Goal: Information Seeking & Learning: Learn about a topic

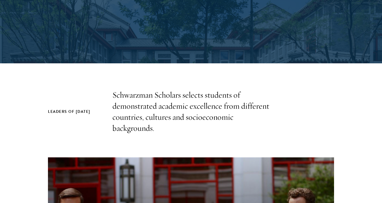
click at [190, 113] on p "Schwarzman Scholars selects students of demonstrated academic excellence from d…" at bounding box center [191, 111] width 157 height 44
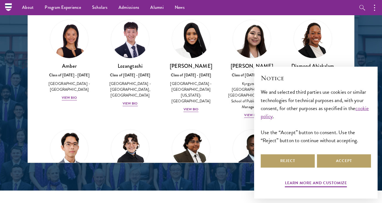
scroll to position [728, 0]
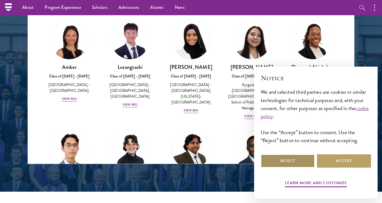
click at [302, 165] on button "Reject" at bounding box center [288, 160] width 54 height 13
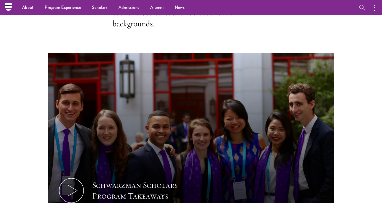
scroll to position [115, 0]
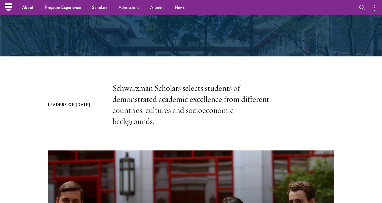
click at [167, 107] on p "Schwarzman Scholars selects students of demonstrated academic excellence from d…" at bounding box center [191, 104] width 157 height 44
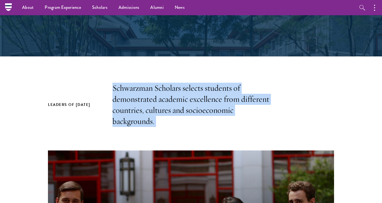
click at [177, 106] on p "Schwarzman Scholars selects students of demonstrated academic excellence from d…" at bounding box center [191, 104] width 157 height 44
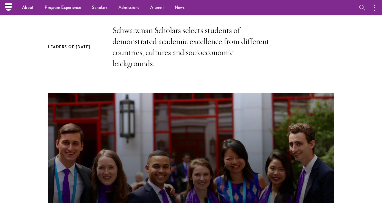
scroll to position [172, 0]
click at [166, 43] on p "Schwarzman Scholars selects students of demonstrated academic excellence from d…" at bounding box center [191, 47] width 157 height 44
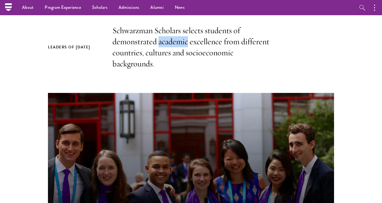
click at [166, 43] on p "Schwarzman Scholars selects students of demonstrated academic excellence from d…" at bounding box center [191, 47] width 157 height 44
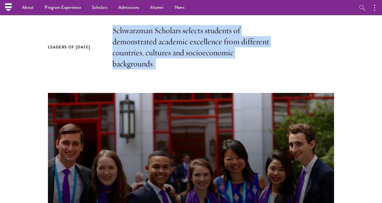
click at [166, 67] on p "Schwarzman Scholars selects students of demonstrated academic excellence from d…" at bounding box center [191, 47] width 157 height 44
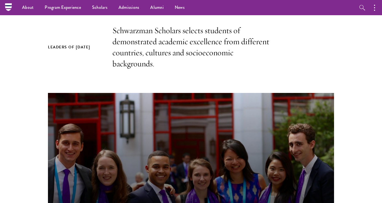
click at [166, 67] on p "Schwarzman Scholars selects students of demonstrated academic excellence from d…" at bounding box center [191, 47] width 157 height 44
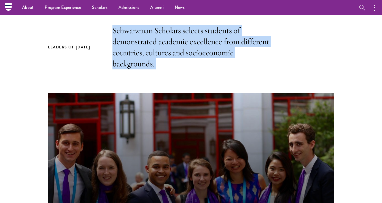
click at [166, 67] on p "Schwarzman Scholars selects students of demonstrated academic excellence from d…" at bounding box center [191, 47] width 157 height 44
click at [170, 67] on p "Schwarzman Scholars selects students of demonstrated academic excellence from d…" at bounding box center [191, 47] width 157 height 44
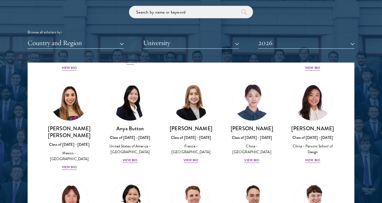
scroll to position [426, 0]
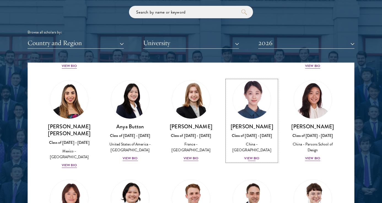
click at [246, 155] on div "View Bio" at bounding box center [251, 157] width 15 height 5
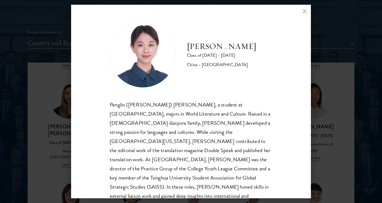
scroll to position [10, 0]
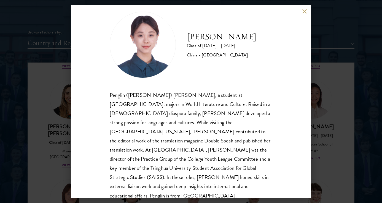
click at [244, 129] on div "Penglin ([PERSON_NAME]) [PERSON_NAME], a student at [GEOGRAPHIC_DATA], majors i…" at bounding box center [191, 145] width 163 height 110
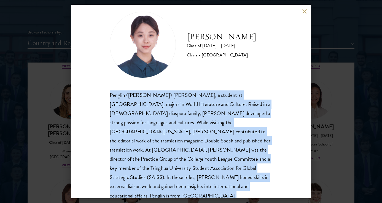
click at [224, 158] on div "Penglin ([PERSON_NAME]) [PERSON_NAME], a student at [GEOGRAPHIC_DATA], majors i…" at bounding box center [191, 145] width 163 height 110
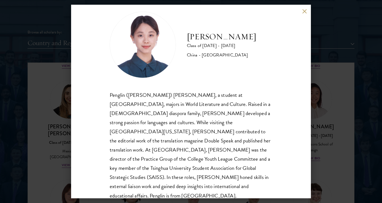
click at [207, 99] on div "Penglin ([PERSON_NAME]) [PERSON_NAME], a student at [GEOGRAPHIC_DATA], majors i…" at bounding box center [191, 145] width 163 height 110
click at [207, 102] on div "Penglin ([PERSON_NAME]) [PERSON_NAME], a student at [GEOGRAPHIC_DATA], majors i…" at bounding box center [191, 145] width 163 height 110
click at [226, 118] on div "Penglin ([PERSON_NAME]) [PERSON_NAME], a student at [GEOGRAPHIC_DATA], majors i…" at bounding box center [191, 145] width 163 height 110
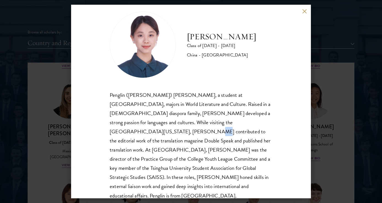
click at [226, 118] on div "Penglin ([PERSON_NAME]) [PERSON_NAME], a student at [GEOGRAPHIC_DATA], majors i…" at bounding box center [191, 145] width 163 height 110
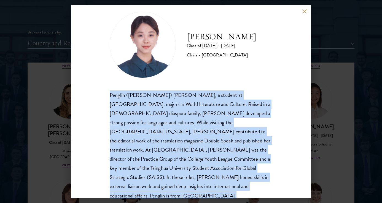
click at [226, 118] on div "Penglin ([PERSON_NAME]) [PERSON_NAME], a student at [GEOGRAPHIC_DATA], majors i…" at bounding box center [191, 145] width 163 height 110
click at [233, 132] on div "Penglin ([PERSON_NAME]) [PERSON_NAME], a student at [GEOGRAPHIC_DATA], majors i…" at bounding box center [191, 145] width 163 height 110
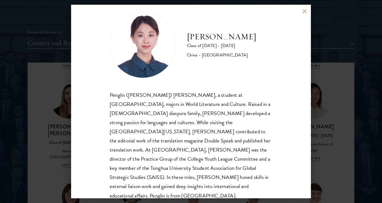
click at [233, 132] on div "Penglin ([PERSON_NAME]) [PERSON_NAME], a student at [GEOGRAPHIC_DATA], majors i…" at bounding box center [191, 145] width 163 height 110
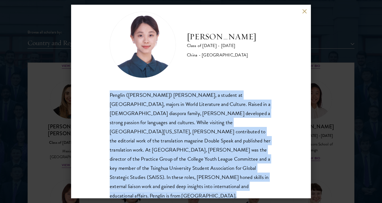
click at [247, 129] on div "Penglin ([PERSON_NAME]) [PERSON_NAME], a student at [GEOGRAPHIC_DATA], majors i…" at bounding box center [191, 145] width 163 height 110
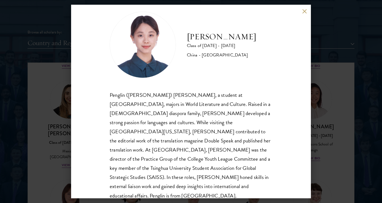
click at [247, 129] on div "Penglin ([PERSON_NAME]) [PERSON_NAME], a student at [GEOGRAPHIC_DATA], majors i…" at bounding box center [191, 145] width 163 height 110
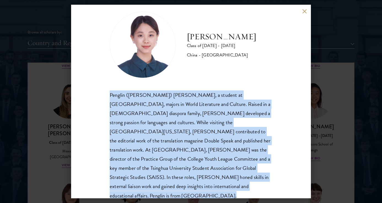
click at [206, 131] on div "Penglin ([PERSON_NAME]) [PERSON_NAME], a student at [GEOGRAPHIC_DATA], majors i…" at bounding box center [191, 145] width 163 height 110
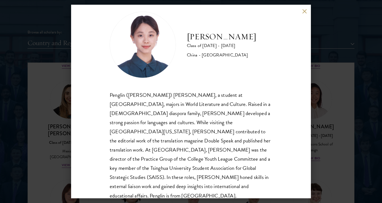
click at [206, 131] on div "Penglin ([PERSON_NAME]) [PERSON_NAME], a student at [GEOGRAPHIC_DATA], majors i…" at bounding box center [191, 145] width 163 height 110
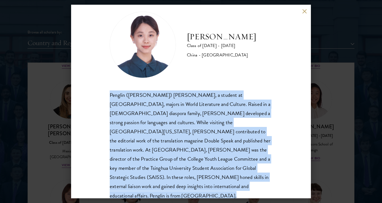
click at [206, 131] on div "Penglin ([PERSON_NAME]) [PERSON_NAME], a student at [GEOGRAPHIC_DATA], majors i…" at bounding box center [191, 145] width 163 height 110
click at [199, 153] on div "Penglin ([PERSON_NAME]) [PERSON_NAME], a student at [GEOGRAPHIC_DATA], majors i…" at bounding box center [191, 145] width 163 height 110
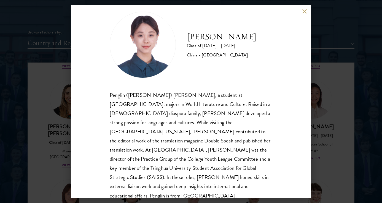
click at [199, 153] on div "Penglin ([PERSON_NAME]) [PERSON_NAME], a student at [GEOGRAPHIC_DATA], majors i…" at bounding box center [191, 145] width 163 height 110
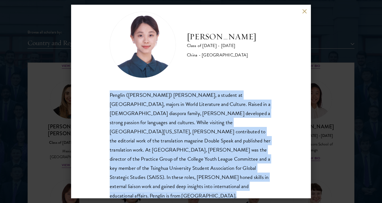
click at [212, 153] on div "Penglin ([PERSON_NAME]) [PERSON_NAME], a student at [GEOGRAPHIC_DATA], majors i…" at bounding box center [191, 145] width 163 height 110
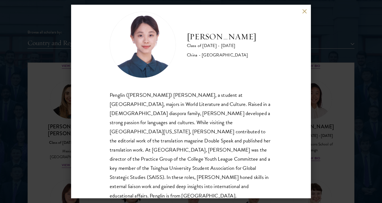
click at [215, 136] on div "Penglin ([PERSON_NAME]) [PERSON_NAME], a student at [GEOGRAPHIC_DATA], majors i…" at bounding box center [191, 145] width 163 height 110
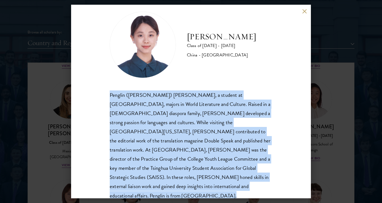
click at [210, 167] on div "Penglin ([PERSON_NAME]) [PERSON_NAME], a student at [GEOGRAPHIC_DATA], majors i…" at bounding box center [191, 145] width 163 height 110
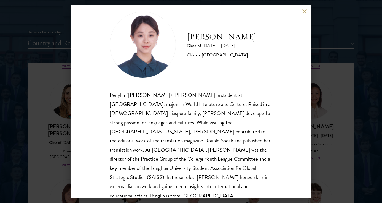
click at [210, 167] on div "Penglin ([PERSON_NAME]) [PERSON_NAME], a student at [GEOGRAPHIC_DATA], majors i…" at bounding box center [191, 145] width 163 height 110
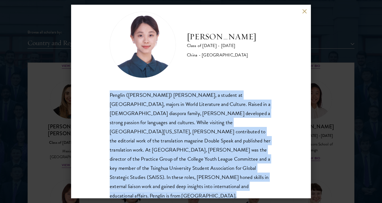
click at [210, 167] on div "Penglin ([PERSON_NAME]) [PERSON_NAME], a student at [GEOGRAPHIC_DATA], majors i…" at bounding box center [191, 145] width 163 height 110
click at [186, 161] on div "Penglin ([PERSON_NAME]) [PERSON_NAME], a student at [GEOGRAPHIC_DATA], majors i…" at bounding box center [191, 145] width 163 height 110
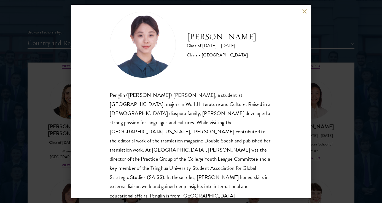
click at [204, 127] on div "Penglin ([PERSON_NAME]) [PERSON_NAME], a student at [GEOGRAPHIC_DATA], majors i…" at bounding box center [191, 145] width 163 height 110
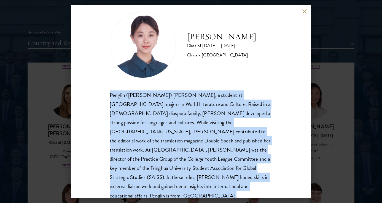
click at [203, 138] on div "Penglin ([PERSON_NAME]) [PERSON_NAME], a student at [GEOGRAPHIC_DATA], majors i…" at bounding box center [191, 145] width 163 height 110
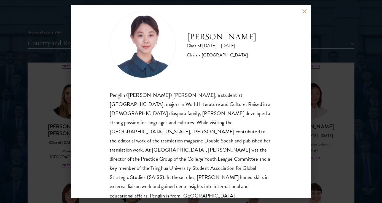
click at [203, 138] on div "Penglin ([PERSON_NAME]) [PERSON_NAME], a student at [GEOGRAPHIC_DATA], majors i…" at bounding box center [191, 145] width 163 height 110
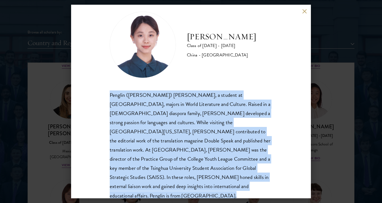
click at [203, 138] on div "Penglin ([PERSON_NAME]) [PERSON_NAME], a student at [GEOGRAPHIC_DATA], majors i…" at bounding box center [191, 145] width 163 height 110
click at [203, 158] on div "Penglin ([PERSON_NAME]) [PERSON_NAME], a student at [GEOGRAPHIC_DATA], majors i…" at bounding box center [191, 145] width 163 height 110
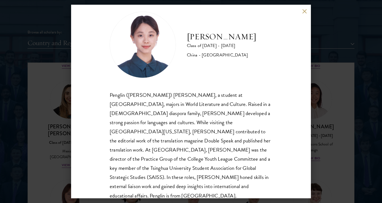
click at [203, 158] on div "Penglin ([PERSON_NAME]) [PERSON_NAME], a student at [GEOGRAPHIC_DATA], majors i…" at bounding box center [191, 145] width 163 height 110
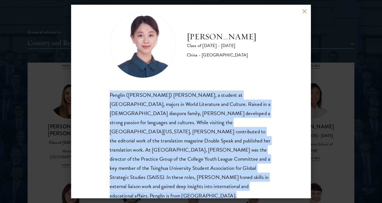
click at [203, 158] on div "Penglin ([PERSON_NAME]) [PERSON_NAME], a student at [GEOGRAPHIC_DATA], majors i…" at bounding box center [191, 145] width 163 height 110
click at [219, 155] on div "Penglin ([PERSON_NAME]) [PERSON_NAME], a student at [GEOGRAPHIC_DATA], majors i…" at bounding box center [191, 145] width 163 height 110
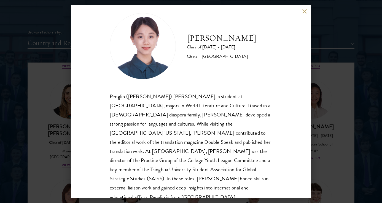
scroll to position [8, 0]
click at [352, 122] on div "[PERSON_NAME] Class of [DATE] - [DATE] [GEOGRAPHIC_DATA] - [GEOGRAPHIC_DATA] Pe…" at bounding box center [191, 101] width 382 height 203
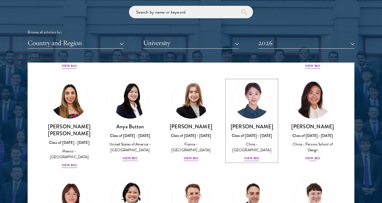
scroll to position [439, 0]
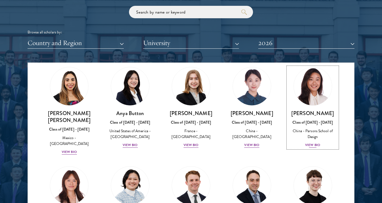
click at [312, 142] on div "View Bio" at bounding box center [312, 144] width 15 height 5
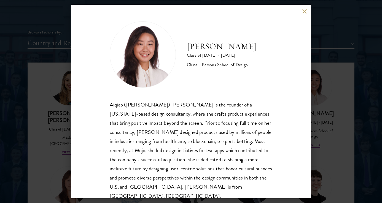
click at [298, 140] on div "[PERSON_NAME] Class of [DATE] - [DATE] China - [PERSON_NAME] School of Design […" at bounding box center [191, 101] width 240 height 193
click at [305, 11] on button at bounding box center [304, 11] width 5 height 5
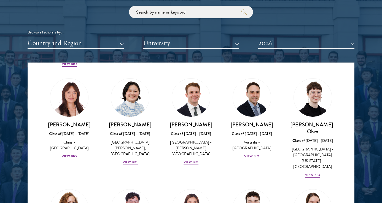
scroll to position [528, 0]
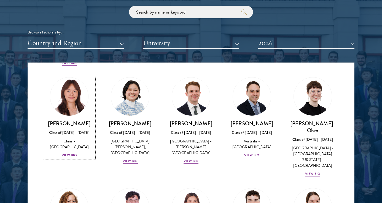
click at [73, 152] on div "View Bio" at bounding box center [69, 154] width 15 height 5
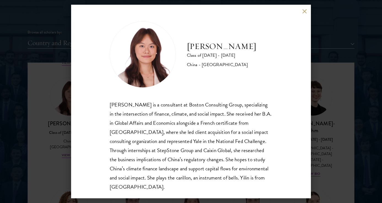
scroll to position [1, 0]
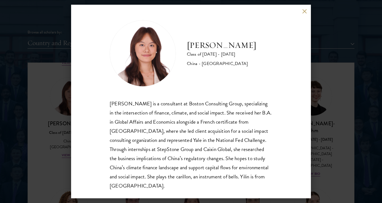
click at [254, 154] on div "[PERSON_NAME] is a consultant at Boston Consulting Group, specializing in the i…" at bounding box center [191, 144] width 163 height 91
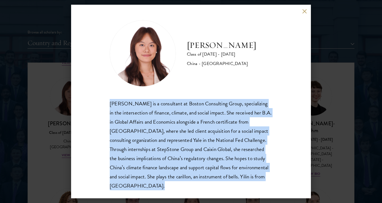
click at [254, 154] on div "[PERSON_NAME] is a consultant at Boston Consulting Group, specializing in the i…" at bounding box center [191, 144] width 163 height 91
click at [250, 166] on div "[PERSON_NAME] is a consultant at Boston Consulting Group, specializing in the i…" at bounding box center [191, 144] width 163 height 91
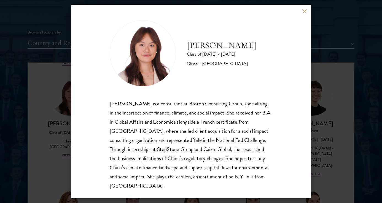
scroll to position [4, 0]
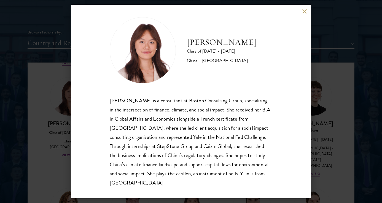
click at [186, 174] on div "[PERSON_NAME] is a consultant at Boston Consulting Group, specializing in the i…" at bounding box center [191, 141] width 163 height 91
click at [248, 141] on div "[PERSON_NAME] is a consultant at Boston Consulting Group, specializing in the i…" at bounding box center [191, 141] width 163 height 91
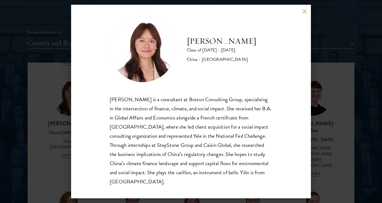
scroll to position [5, 0]
click at [313, 52] on div "[PERSON_NAME] Class of [DATE] - [DATE] [GEOGRAPHIC_DATA] - [GEOGRAPHIC_DATA] [P…" at bounding box center [191, 101] width 382 height 203
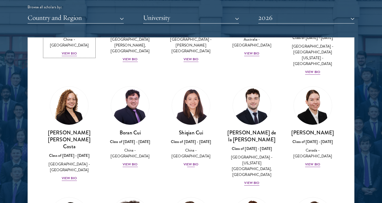
scroll to position [606, 0]
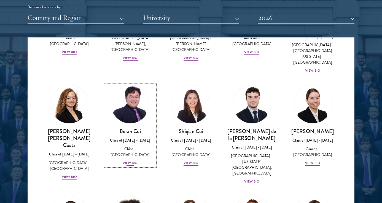
click at [137, 160] on div "View Bio" at bounding box center [130, 162] width 15 height 5
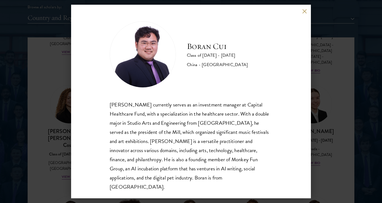
click at [192, 106] on div "[PERSON_NAME] currently serves as an investment manager at Capital Healthcare F…" at bounding box center [191, 145] width 163 height 91
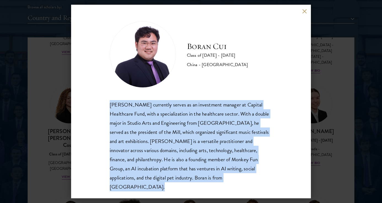
click at [192, 106] on div "[PERSON_NAME] currently serves as an investment manager at Capital Healthcare F…" at bounding box center [191, 145] width 163 height 91
click at [180, 132] on div "[PERSON_NAME] currently serves as an investment manager at Capital Healthcare F…" at bounding box center [191, 145] width 163 height 91
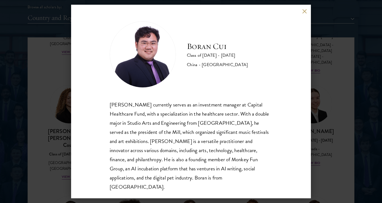
click at [180, 132] on div "[PERSON_NAME] currently serves as an investment manager at Capital Healthcare F…" at bounding box center [191, 145] width 163 height 91
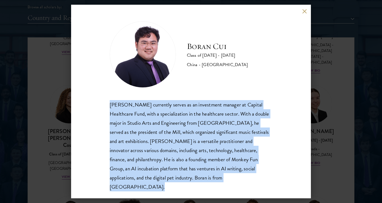
click at [190, 132] on div "[PERSON_NAME] currently serves as an investment manager at Capital Healthcare F…" at bounding box center [191, 145] width 163 height 91
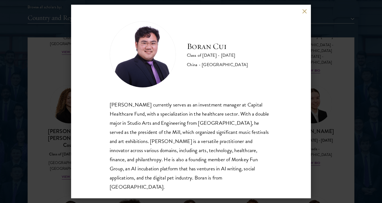
click at [190, 132] on div "[PERSON_NAME] currently serves as an investment manager at Capital Healthcare F…" at bounding box center [191, 145] width 163 height 91
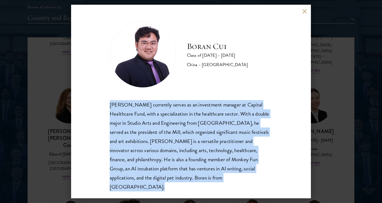
click at [183, 143] on div "[PERSON_NAME] currently serves as an investment manager at Capital Healthcare F…" at bounding box center [191, 145] width 163 height 91
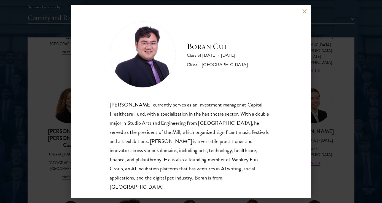
scroll to position [1, 0]
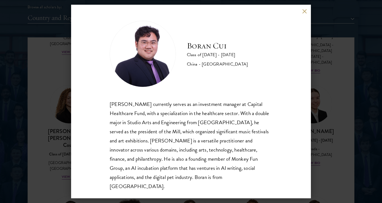
click at [183, 143] on div "[PERSON_NAME] currently serves as an investment manager at Capital Healthcare F…" at bounding box center [191, 144] width 163 height 91
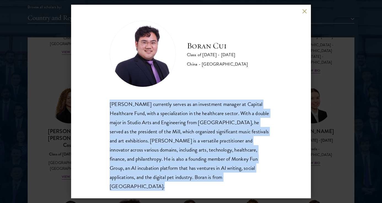
click at [180, 153] on div "[PERSON_NAME] currently serves as an investment manager at Capital Healthcare F…" at bounding box center [191, 144] width 163 height 91
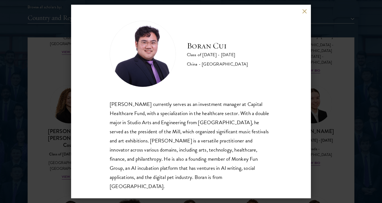
click at [187, 112] on div "[PERSON_NAME] currently serves as an investment manager at Capital Healthcare F…" at bounding box center [191, 144] width 163 height 91
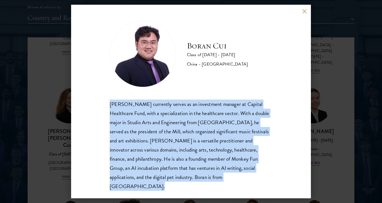
click at [182, 126] on div "[PERSON_NAME] currently serves as an investment manager at Capital Healthcare F…" at bounding box center [191, 144] width 163 height 91
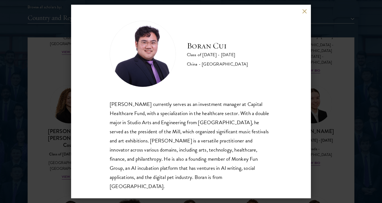
click at [182, 126] on div "[PERSON_NAME] currently serves as an investment manager at Capital Healthcare F…" at bounding box center [191, 144] width 163 height 91
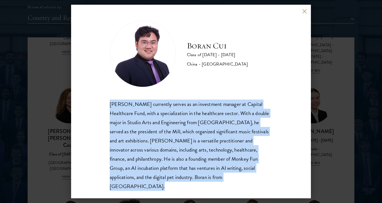
click at [179, 139] on div "[PERSON_NAME] currently serves as an investment manager at Capital Healthcare F…" at bounding box center [191, 144] width 163 height 91
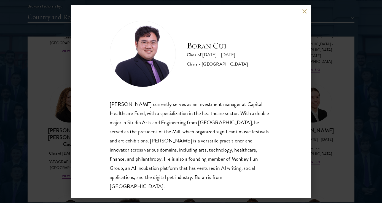
scroll to position [690, 0]
click at [201, 124] on div "[PERSON_NAME] currently serves as an investment manager at Capital Healthcare F…" at bounding box center [191, 144] width 163 height 91
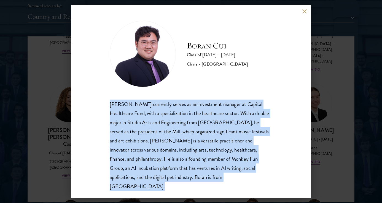
click at [201, 124] on div "[PERSON_NAME] currently serves as an investment manager at Capital Healthcare F…" at bounding box center [191, 144] width 163 height 91
click at [194, 143] on div "[PERSON_NAME] currently serves as an investment manager at Capital Healthcare F…" at bounding box center [191, 144] width 163 height 91
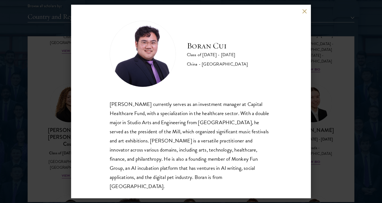
click at [194, 143] on div "[PERSON_NAME] currently serves as an investment manager at Capital Healthcare F…" at bounding box center [191, 144] width 163 height 91
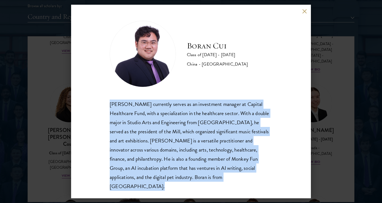
click at [193, 154] on div "[PERSON_NAME] currently serves as an investment manager at Capital Healthcare F…" at bounding box center [191, 144] width 163 height 91
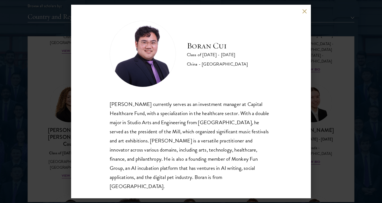
scroll to position [691, 0]
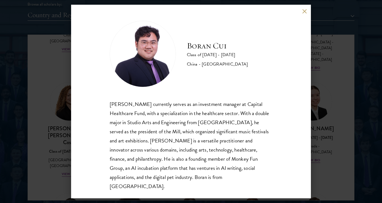
click at [367, 18] on div "[PERSON_NAME] Class of [DATE] - [DATE] [GEOGRAPHIC_DATA] - [GEOGRAPHIC_DATA] [P…" at bounding box center [191, 101] width 382 height 203
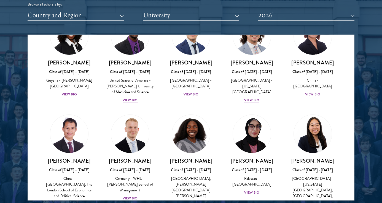
scroll to position [1014, 0]
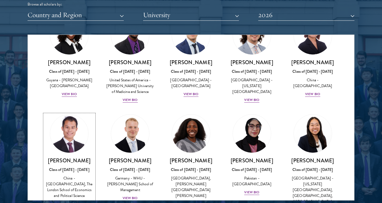
click at [71, 175] on div "China - [GEOGRAPHIC_DATA], The London School of Economics and Political Science" at bounding box center [69, 186] width 50 height 23
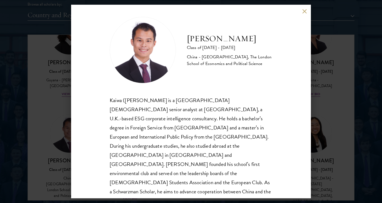
scroll to position [5, 0]
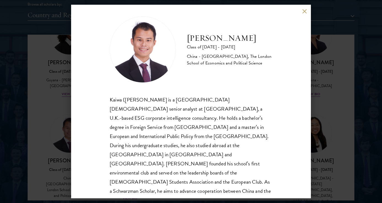
click at [179, 119] on div "Kaiwa ([PERSON_NAME] is a [GEOGRAPHIC_DATA][DEMOGRAPHIC_DATA] senior analyst at…" at bounding box center [191, 154] width 163 height 119
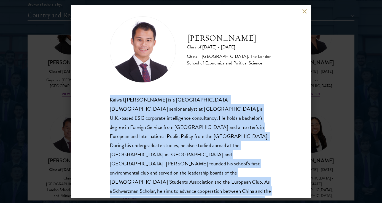
click at [177, 131] on div "Kaiwa ([PERSON_NAME] is a [GEOGRAPHIC_DATA][DEMOGRAPHIC_DATA] senior analyst at…" at bounding box center [191, 154] width 163 height 119
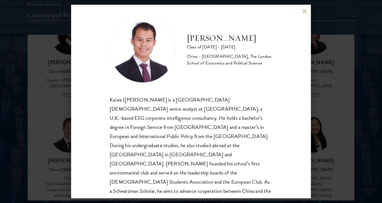
click at [177, 131] on div "Kaiwa ([PERSON_NAME] is a [GEOGRAPHIC_DATA][DEMOGRAPHIC_DATA] senior analyst at…" at bounding box center [191, 154] width 163 height 119
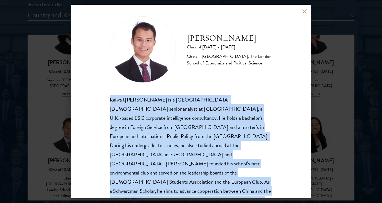
click at [174, 145] on div "Kaiwa ([PERSON_NAME] is a [GEOGRAPHIC_DATA][DEMOGRAPHIC_DATA] senior analyst at…" at bounding box center [191, 154] width 163 height 119
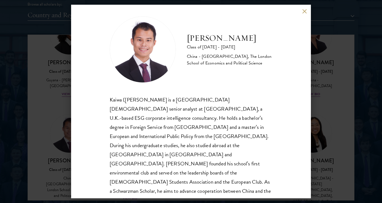
click at [169, 110] on div "Kaiwa ([PERSON_NAME] is a [GEOGRAPHIC_DATA][DEMOGRAPHIC_DATA] senior analyst at…" at bounding box center [191, 154] width 163 height 119
click at [195, 113] on div "Kaiwa ([PERSON_NAME] is a [GEOGRAPHIC_DATA][DEMOGRAPHIC_DATA] senior analyst at…" at bounding box center [191, 154] width 163 height 119
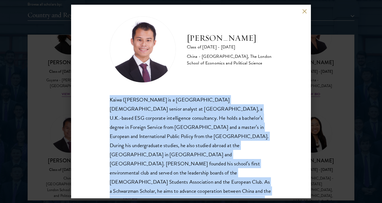
click at [189, 140] on div "Kaiwa ([PERSON_NAME] is a [GEOGRAPHIC_DATA][DEMOGRAPHIC_DATA] senior analyst at…" at bounding box center [191, 154] width 163 height 119
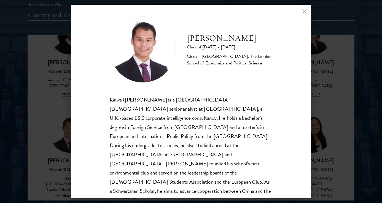
click at [189, 140] on div "Kaiwa ([PERSON_NAME] is a [GEOGRAPHIC_DATA][DEMOGRAPHIC_DATA] senior analyst at…" at bounding box center [191, 154] width 163 height 119
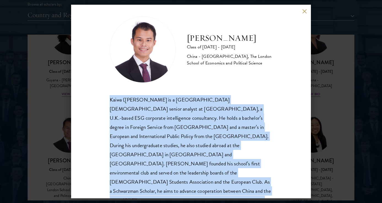
click at [182, 156] on div "Kaiwa ([PERSON_NAME] is a [GEOGRAPHIC_DATA][DEMOGRAPHIC_DATA] senior analyst at…" at bounding box center [191, 154] width 163 height 119
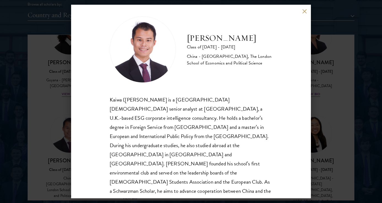
scroll to position [7, 0]
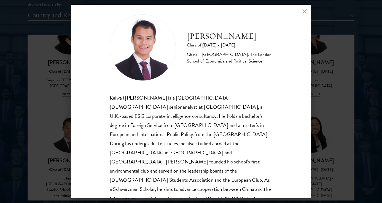
click at [179, 110] on div "Kaiwa ([PERSON_NAME] is a [GEOGRAPHIC_DATA][DEMOGRAPHIC_DATA] senior analyst at…" at bounding box center [191, 152] width 163 height 119
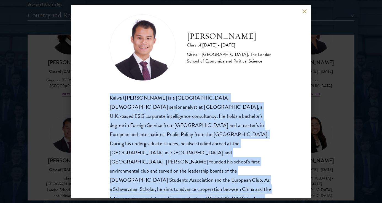
click at [177, 116] on div "Kaiwa ([PERSON_NAME] is a [GEOGRAPHIC_DATA][DEMOGRAPHIC_DATA] senior analyst at…" at bounding box center [191, 152] width 163 height 119
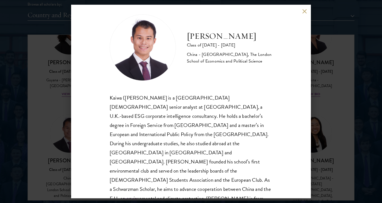
click at [177, 116] on div "Kaiwa ([PERSON_NAME] is a [GEOGRAPHIC_DATA][DEMOGRAPHIC_DATA] senior analyst at…" at bounding box center [191, 152] width 163 height 119
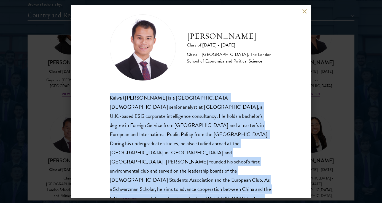
click at [192, 119] on div "Kaiwa ([PERSON_NAME] is a [GEOGRAPHIC_DATA][DEMOGRAPHIC_DATA] senior analyst at…" at bounding box center [191, 152] width 163 height 119
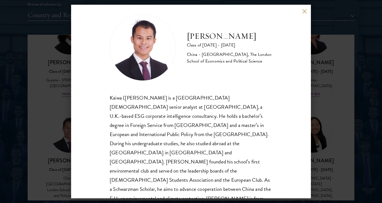
click at [192, 119] on div "Kaiwa ([PERSON_NAME] is a [GEOGRAPHIC_DATA][DEMOGRAPHIC_DATA] senior analyst at…" at bounding box center [191, 152] width 163 height 119
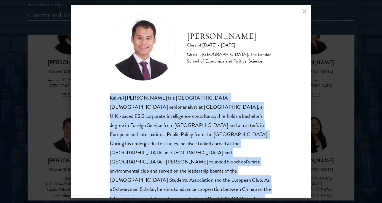
click at [190, 134] on div "Kaiwa ([PERSON_NAME] is a [GEOGRAPHIC_DATA][DEMOGRAPHIC_DATA] senior analyst at…" at bounding box center [191, 152] width 163 height 119
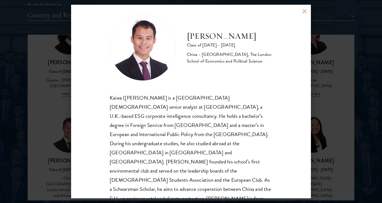
click at [204, 128] on div "Kaiwa ([PERSON_NAME] is a [GEOGRAPHIC_DATA][DEMOGRAPHIC_DATA] senior analyst at…" at bounding box center [191, 152] width 163 height 119
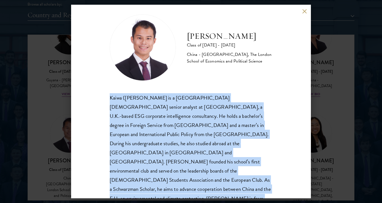
click at [198, 161] on div "Kaiwa ([PERSON_NAME] is a [GEOGRAPHIC_DATA][DEMOGRAPHIC_DATA] senior analyst at…" at bounding box center [191, 152] width 163 height 119
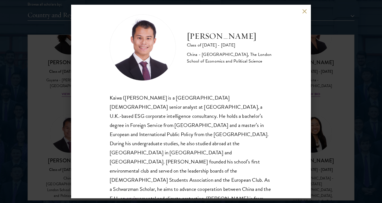
click at [196, 134] on div "Kaiwa ([PERSON_NAME] is a [GEOGRAPHIC_DATA][DEMOGRAPHIC_DATA] senior analyst at…" at bounding box center [191, 152] width 163 height 119
click at [198, 139] on div "Kaiwa ([PERSON_NAME] is a [GEOGRAPHIC_DATA][DEMOGRAPHIC_DATA] senior analyst at…" at bounding box center [191, 152] width 163 height 119
click at [233, 138] on div "Kaiwa ([PERSON_NAME] is a [GEOGRAPHIC_DATA][DEMOGRAPHIC_DATA] senior analyst at…" at bounding box center [191, 152] width 163 height 119
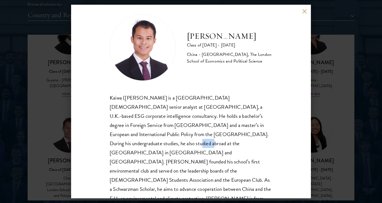
click at [233, 138] on div "Kaiwa ([PERSON_NAME] is a [GEOGRAPHIC_DATA][DEMOGRAPHIC_DATA] senior analyst at…" at bounding box center [191, 152] width 163 height 119
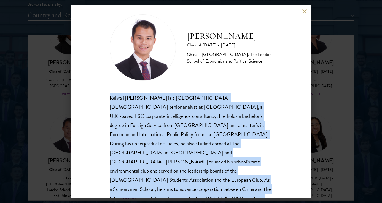
click at [228, 153] on div "Kaiwa ([PERSON_NAME] is a [GEOGRAPHIC_DATA][DEMOGRAPHIC_DATA] senior analyst at…" at bounding box center [191, 152] width 163 height 119
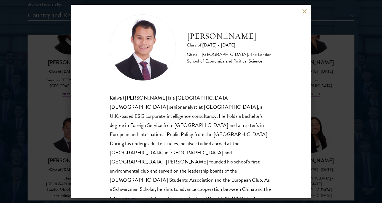
click at [228, 153] on div "Kaiwa ([PERSON_NAME] is a [GEOGRAPHIC_DATA][DEMOGRAPHIC_DATA] senior analyst at…" at bounding box center [191, 152] width 163 height 119
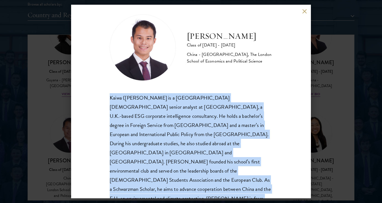
click at [228, 153] on div "Kaiwa ([PERSON_NAME] is a [GEOGRAPHIC_DATA][DEMOGRAPHIC_DATA] senior analyst at…" at bounding box center [191, 152] width 163 height 119
click at [225, 170] on div "Kaiwa ([PERSON_NAME] is a [GEOGRAPHIC_DATA][DEMOGRAPHIC_DATA] senior analyst at…" at bounding box center [191, 152] width 163 height 119
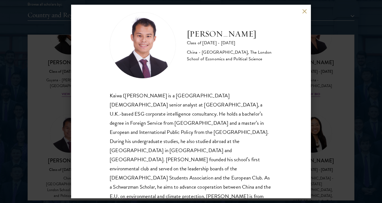
scroll to position [10, 0]
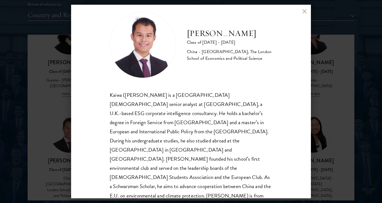
click at [252, 132] on div "Kaiwa ([PERSON_NAME] is a [GEOGRAPHIC_DATA][DEMOGRAPHIC_DATA] senior analyst at…" at bounding box center [191, 149] width 163 height 119
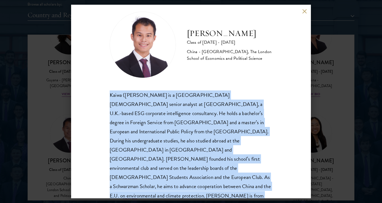
click at [241, 159] on div "Kaiwa ([PERSON_NAME] is a [GEOGRAPHIC_DATA][DEMOGRAPHIC_DATA] senior analyst at…" at bounding box center [191, 149] width 163 height 119
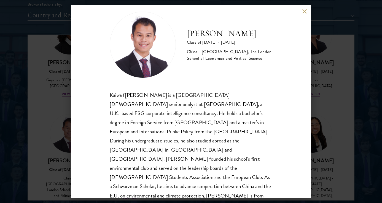
click at [241, 159] on div "Kaiwa ([PERSON_NAME] is a [GEOGRAPHIC_DATA][DEMOGRAPHIC_DATA] senior analyst at…" at bounding box center [191, 149] width 163 height 119
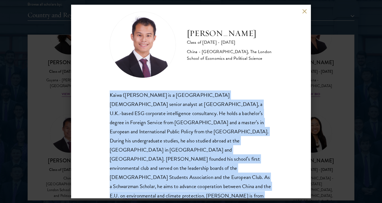
click at [208, 160] on div "Kaiwa ([PERSON_NAME] is a [GEOGRAPHIC_DATA][DEMOGRAPHIC_DATA] senior analyst at…" at bounding box center [191, 149] width 163 height 119
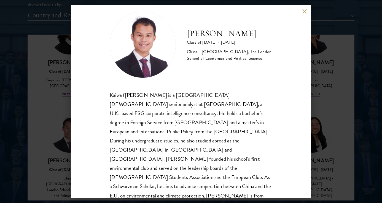
click at [207, 155] on div "Kaiwa ([PERSON_NAME] is a [GEOGRAPHIC_DATA][DEMOGRAPHIC_DATA] senior analyst at…" at bounding box center [191, 149] width 163 height 119
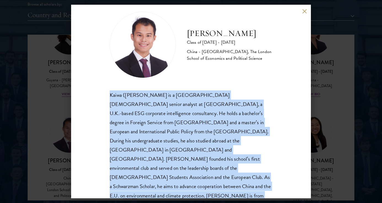
click at [207, 161] on div "Kaiwa ([PERSON_NAME] is a [GEOGRAPHIC_DATA][DEMOGRAPHIC_DATA] senior analyst at…" at bounding box center [191, 149] width 163 height 119
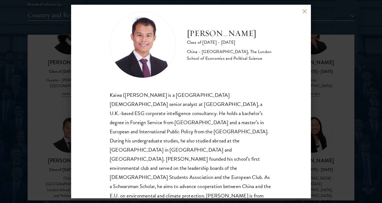
scroll to position [692, 0]
click at [203, 159] on div "Kaiwa ([PERSON_NAME] is a [GEOGRAPHIC_DATA][DEMOGRAPHIC_DATA] senior analyst at…" at bounding box center [191, 149] width 163 height 119
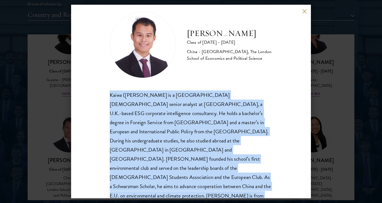
click at [203, 159] on div "Kaiwa ([PERSON_NAME] is a [GEOGRAPHIC_DATA][DEMOGRAPHIC_DATA] senior analyst at…" at bounding box center [191, 149] width 163 height 119
click at [219, 159] on div "Kaiwa ([PERSON_NAME] is a [GEOGRAPHIC_DATA][DEMOGRAPHIC_DATA] senior analyst at…" at bounding box center [191, 149] width 163 height 119
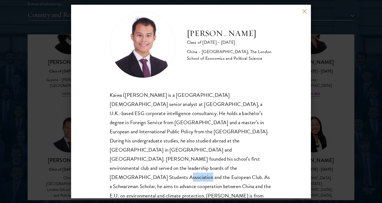
click at [228, 160] on div "Kaiwa ([PERSON_NAME] is a [GEOGRAPHIC_DATA][DEMOGRAPHIC_DATA] senior analyst at…" at bounding box center [191, 149] width 163 height 119
click at [239, 160] on div "Kaiwa ([PERSON_NAME] is a [GEOGRAPHIC_DATA][DEMOGRAPHIC_DATA] senior analyst at…" at bounding box center [191, 149] width 163 height 119
click at [234, 166] on div "Kaiwa ([PERSON_NAME] is a [GEOGRAPHIC_DATA][DEMOGRAPHIC_DATA] senior analyst at…" at bounding box center [191, 149] width 163 height 119
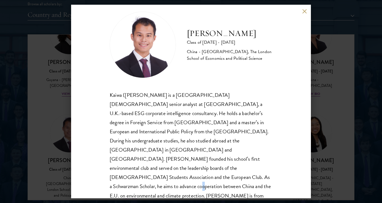
click at [234, 166] on div "Kaiwa ([PERSON_NAME] is a [GEOGRAPHIC_DATA][DEMOGRAPHIC_DATA] senior analyst at…" at bounding box center [191, 149] width 163 height 119
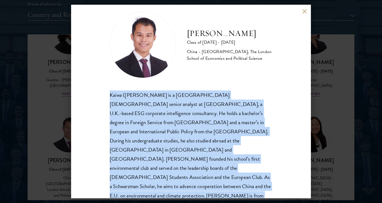
click at [234, 166] on div "Kaiwa ([PERSON_NAME] is a [GEOGRAPHIC_DATA][DEMOGRAPHIC_DATA] senior analyst at…" at bounding box center [191, 149] width 163 height 119
click at [240, 165] on div "Kaiwa ([PERSON_NAME] is a [GEOGRAPHIC_DATA][DEMOGRAPHIC_DATA] senior analyst at…" at bounding box center [191, 149] width 163 height 119
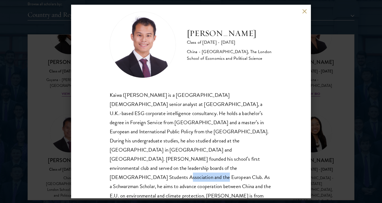
drag, startPoint x: 216, startPoint y: 158, endPoint x: 258, endPoint y: 159, distance: 41.7
click at [258, 159] on div "Kaiwa ([PERSON_NAME] is a [GEOGRAPHIC_DATA][DEMOGRAPHIC_DATA] senior analyst at…" at bounding box center [191, 149] width 163 height 119
copy div "Schwarzman Scholar"
click at [260, 132] on div "Kaiwa ([PERSON_NAME] is a [GEOGRAPHIC_DATA][DEMOGRAPHIC_DATA] senior analyst at…" at bounding box center [191, 149] width 163 height 119
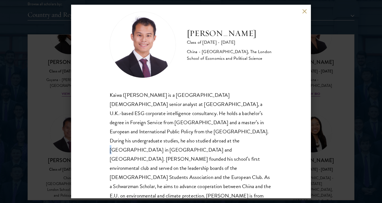
click at [260, 132] on div "Kaiwa ([PERSON_NAME] is a [GEOGRAPHIC_DATA][DEMOGRAPHIC_DATA] senior analyst at…" at bounding box center [191, 149] width 163 height 119
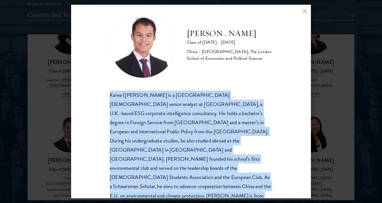
click at [252, 146] on div "Kaiwa ([PERSON_NAME] is a [GEOGRAPHIC_DATA][DEMOGRAPHIC_DATA] senior analyst at…" at bounding box center [191, 149] width 163 height 119
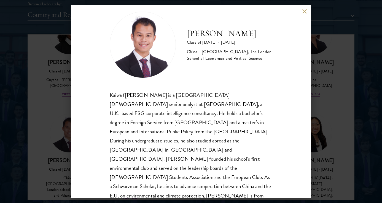
click at [252, 146] on div "Kaiwa ([PERSON_NAME] is a [GEOGRAPHIC_DATA][DEMOGRAPHIC_DATA] senior analyst at…" at bounding box center [191, 149] width 163 height 119
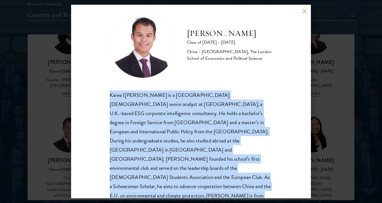
click at [237, 146] on div "Kaiwa ([PERSON_NAME] is a [GEOGRAPHIC_DATA][DEMOGRAPHIC_DATA] senior analyst at…" at bounding box center [191, 149] width 163 height 119
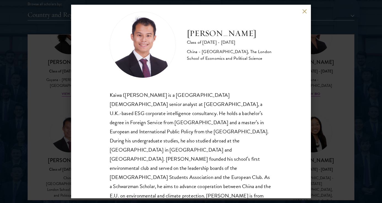
click at [237, 146] on div "Kaiwa ([PERSON_NAME] is a [GEOGRAPHIC_DATA][DEMOGRAPHIC_DATA] senior analyst at…" at bounding box center [191, 149] width 163 height 119
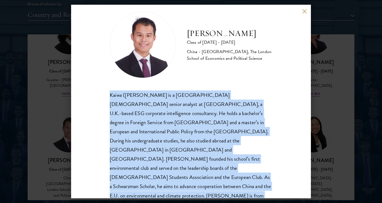
click at [223, 146] on div "Kaiwa ([PERSON_NAME] is a [GEOGRAPHIC_DATA][DEMOGRAPHIC_DATA] senior analyst at…" at bounding box center [191, 149] width 163 height 119
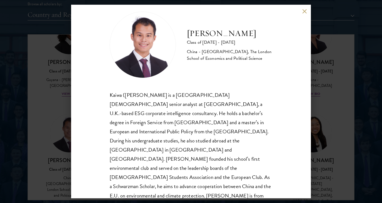
click at [223, 146] on div "Kaiwa ([PERSON_NAME] is a [GEOGRAPHIC_DATA][DEMOGRAPHIC_DATA] senior analyst at…" at bounding box center [191, 149] width 163 height 119
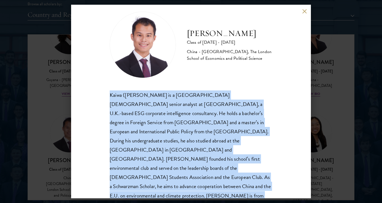
click at [223, 146] on div "Kaiwa ([PERSON_NAME] is a [GEOGRAPHIC_DATA][DEMOGRAPHIC_DATA] senior analyst at…" at bounding box center [191, 149] width 163 height 119
click at [211, 144] on div "Kaiwa ([PERSON_NAME] is a [GEOGRAPHIC_DATA][DEMOGRAPHIC_DATA] senior analyst at…" at bounding box center [191, 149] width 163 height 119
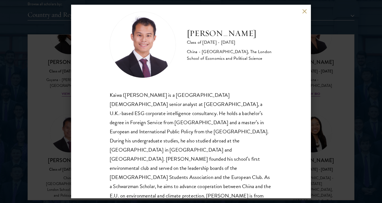
click at [211, 144] on div "Kaiwa ([PERSON_NAME] is a [GEOGRAPHIC_DATA][DEMOGRAPHIC_DATA] senior analyst at…" at bounding box center [191, 149] width 163 height 119
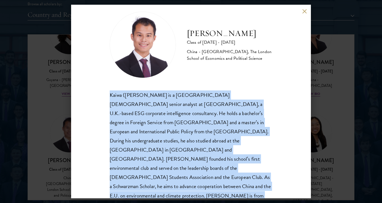
click at [235, 142] on div "Kaiwa ([PERSON_NAME] is a [GEOGRAPHIC_DATA][DEMOGRAPHIC_DATA] senior analyst at…" at bounding box center [191, 149] width 163 height 119
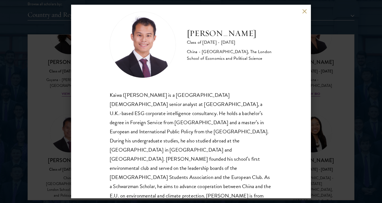
click at [235, 142] on div "Kaiwa ([PERSON_NAME] is a [GEOGRAPHIC_DATA][DEMOGRAPHIC_DATA] senior analyst at…" at bounding box center [191, 149] width 163 height 119
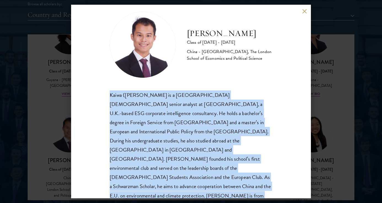
click at [226, 151] on div "Kaiwa ([PERSON_NAME] is a [GEOGRAPHIC_DATA][DEMOGRAPHIC_DATA] senior analyst at…" at bounding box center [191, 149] width 163 height 119
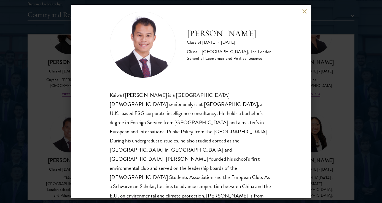
click at [322, 131] on div "[PERSON_NAME] Class of [DATE] - [DATE] [GEOGRAPHIC_DATA] - [GEOGRAPHIC_DATA], T…" at bounding box center [191, 101] width 382 height 203
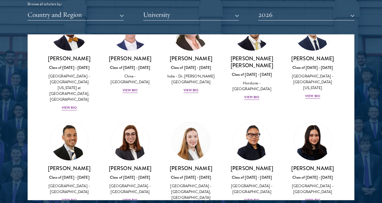
scroll to position [1261, 0]
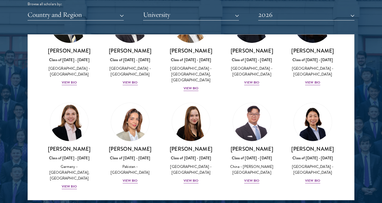
scroll to position [1355, 0]
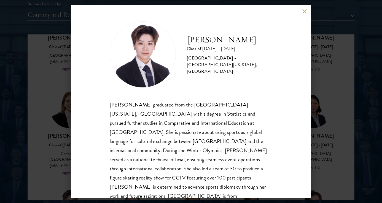
click at [303, 12] on button at bounding box center [304, 11] width 5 height 5
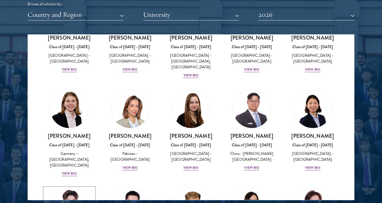
scroll to position [1356, 0]
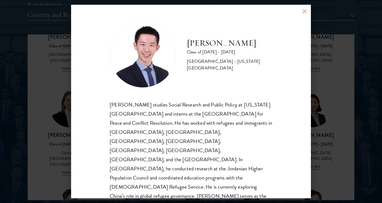
scroll to position [5, 0]
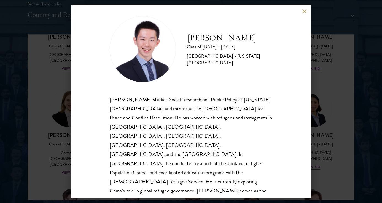
click at [169, 134] on div "[PERSON_NAME] studies Social Research and Public Policy at [US_STATE][GEOGRAPHI…" at bounding box center [191, 163] width 163 height 137
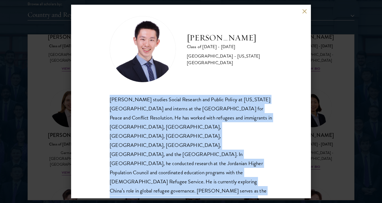
click at [169, 134] on div "[PERSON_NAME] studies Social Research and Public Policy at [US_STATE][GEOGRAPHI…" at bounding box center [191, 163] width 163 height 137
click at [174, 134] on div "[PERSON_NAME] studies Social Research and Public Policy at [US_STATE][GEOGRAPHI…" at bounding box center [191, 163] width 163 height 137
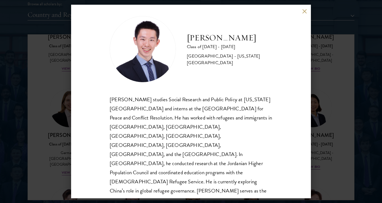
click at [174, 134] on div "[PERSON_NAME] studies Social Research and Public Policy at [US_STATE][GEOGRAPHI…" at bounding box center [191, 163] width 163 height 137
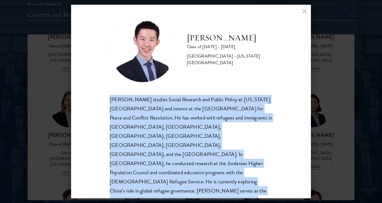
click at [174, 162] on div "[PERSON_NAME] studies Social Research and Public Policy at [US_STATE][GEOGRAPHI…" at bounding box center [191, 163] width 163 height 137
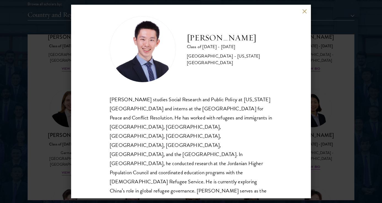
click at [174, 162] on div "[PERSON_NAME] studies Social Research and Public Policy at [US_STATE][GEOGRAPHI…" at bounding box center [191, 163] width 163 height 137
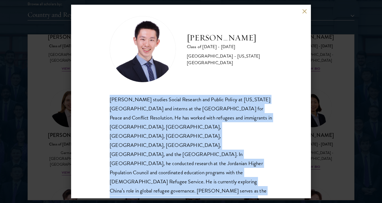
click at [174, 162] on div "[PERSON_NAME] studies Social Research and Public Policy at [US_STATE][GEOGRAPHI…" at bounding box center [191, 163] width 163 height 137
click at [185, 164] on div "[PERSON_NAME] studies Social Research and Public Policy at [US_STATE][GEOGRAPHI…" at bounding box center [191, 163] width 163 height 137
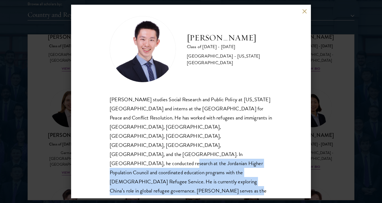
drag, startPoint x: 193, startPoint y: 147, endPoint x: 193, endPoint y: 176, distance: 29.0
click at [193, 176] on div "[PERSON_NAME] studies Social Research and Public Policy at [US_STATE][GEOGRAPHI…" at bounding box center [191, 163] width 163 height 137
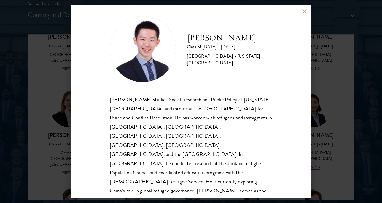
click at [193, 176] on div "[PERSON_NAME] studies Social Research and Public Policy at [US_STATE][GEOGRAPHI…" at bounding box center [191, 163] width 163 height 137
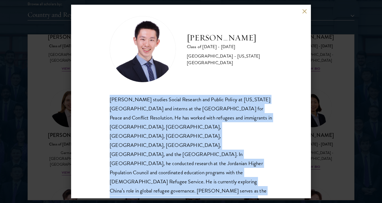
click at [193, 176] on div "[PERSON_NAME] studies Social Research and Public Policy at [US_STATE][GEOGRAPHI…" at bounding box center [191, 163] width 163 height 137
click at [201, 174] on div "[PERSON_NAME] studies Social Research and Public Policy at [US_STATE][GEOGRAPHI…" at bounding box center [191, 163] width 163 height 137
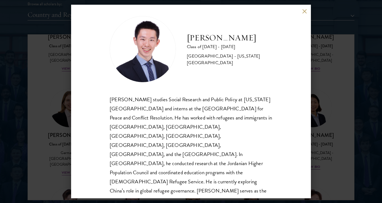
click at [201, 174] on div "[PERSON_NAME] studies Social Research and Public Policy at [US_STATE][GEOGRAPHI…" at bounding box center [191, 163] width 163 height 137
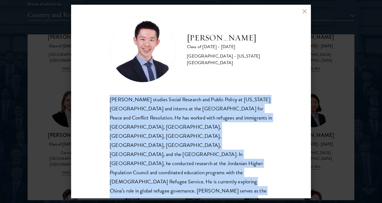
click at [190, 171] on div "[PERSON_NAME] studies Social Research and Public Policy at [US_STATE][GEOGRAPHI…" at bounding box center [191, 163] width 163 height 137
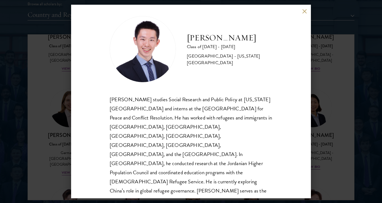
click at [169, 166] on div "[PERSON_NAME] studies Social Research and Public Policy at [US_STATE][GEOGRAPHI…" at bounding box center [191, 163] width 163 height 137
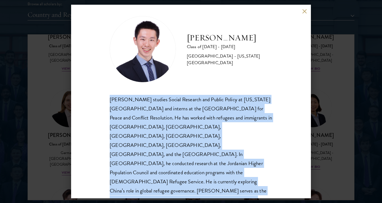
click at [189, 166] on div "[PERSON_NAME] studies Social Research and Public Policy at [US_STATE][GEOGRAPHI…" at bounding box center [191, 163] width 163 height 137
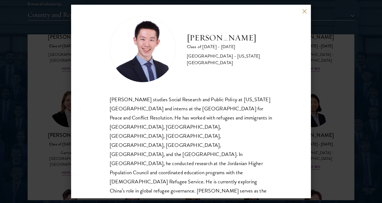
click at [189, 166] on div "[PERSON_NAME] studies Social Research and Public Policy at [US_STATE][GEOGRAPHI…" at bounding box center [191, 163] width 163 height 137
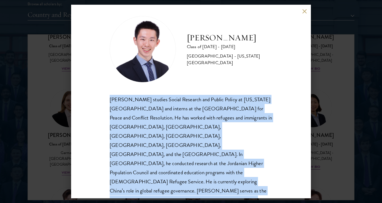
click at [168, 177] on div "[PERSON_NAME] studies Social Research and Public Policy at [US_STATE][GEOGRAPHI…" at bounding box center [191, 163] width 163 height 137
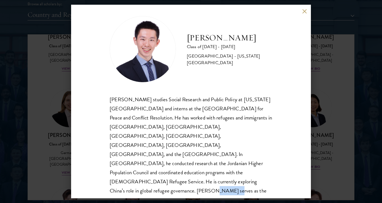
click at [183, 175] on div "[PERSON_NAME] studies Social Research and Public Policy at [US_STATE][GEOGRAPHI…" at bounding box center [191, 163] width 163 height 137
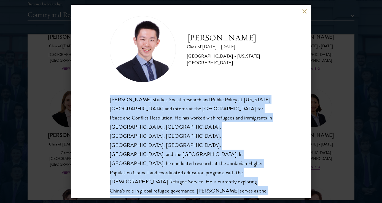
click at [199, 173] on div "[PERSON_NAME] studies Social Research and Public Policy at [US_STATE][GEOGRAPHI…" at bounding box center [191, 163] width 163 height 137
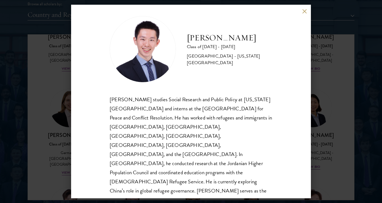
click at [330, 107] on div "[PERSON_NAME] Class of [DATE] - [DATE] [GEOGRAPHIC_DATA] - [US_STATE][GEOGRAPHI…" at bounding box center [191, 101] width 382 height 203
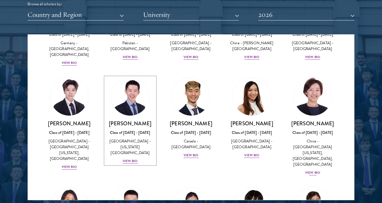
scroll to position [1466, 0]
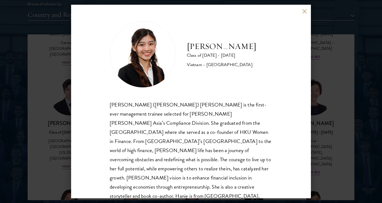
click at [271, 145] on div "[PERSON_NAME] ([PERSON_NAME]) [PERSON_NAME] is the first-ever management traine…" at bounding box center [191, 150] width 163 height 100
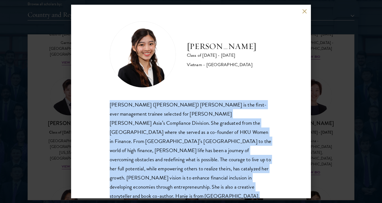
click at [269, 145] on div "[PERSON_NAME] ([PERSON_NAME]) [PERSON_NAME] is the first-ever management traine…" at bounding box center [191, 150] width 163 height 100
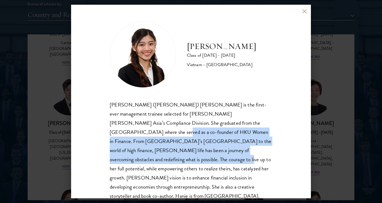
drag, startPoint x: 251, startPoint y: 126, endPoint x: 251, endPoint y: 154, distance: 28.1
click at [251, 154] on div "[PERSON_NAME] ([PERSON_NAME]) [PERSON_NAME] is the first-ever management traine…" at bounding box center [191, 150] width 163 height 100
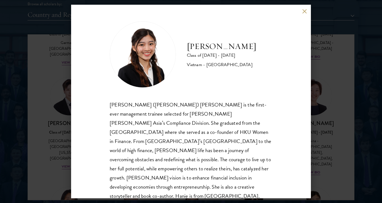
click at [251, 154] on div "[PERSON_NAME] ([PERSON_NAME]) [PERSON_NAME] is the first-ever management traine…" at bounding box center [191, 150] width 163 height 100
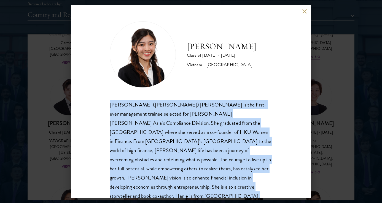
click at [243, 154] on div "[PERSON_NAME] ([PERSON_NAME]) [PERSON_NAME] is the first-ever management traine…" at bounding box center [191, 150] width 163 height 100
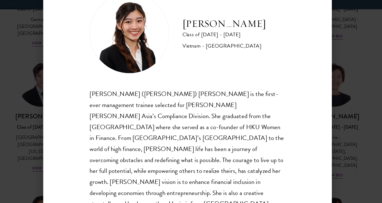
scroll to position [1, 0]
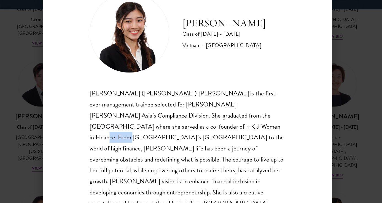
click at [226, 147] on div "[PERSON_NAME] ([PERSON_NAME]) [PERSON_NAME] is the first-ever management traine…" at bounding box center [191, 149] width 163 height 100
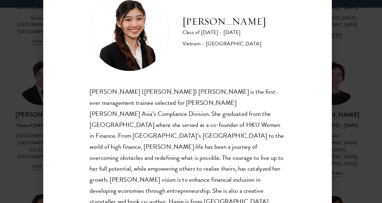
click at [200, 140] on div "[PERSON_NAME] ([PERSON_NAME]) [PERSON_NAME] is the first-ever management traine…" at bounding box center [191, 149] width 163 height 100
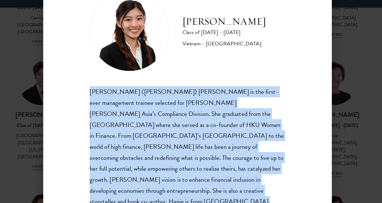
click at [208, 140] on div "[PERSON_NAME] ([PERSON_NAME]) [PERSON_NAME] is the first-ever management traine…" at bounding box center [191, 149] width 163 height 100
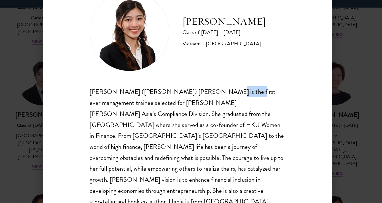
click at [223, 106] on div "[PERSON_NAME] ([PERSON_NAME]) [PERSON_NAME] is the first-ever management traine…" at bounding box center [191, 149] width 163 height 100
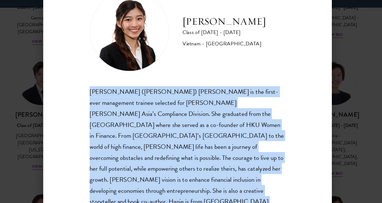
click at [222, 113] on div "[PERSON_NAME] ([PERSON_NAME]) [PERSON_NAME] is the first-ever management traine…" at bounding box center [191, 149] width 163 height 100
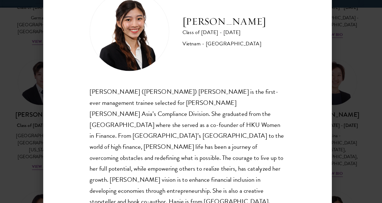
click at [222, 113] on div "[PERSON_NAME] ([PERSON_NAME]) [PERSON_NAME] is the first-ever management traine…" at bounding box center [191, 149] width 163 height 100
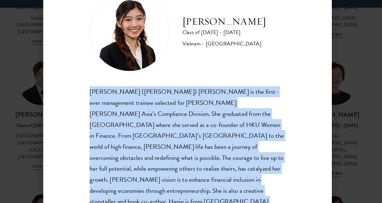
click at [218, 125] on div "[PERSON_NAME] ([PERSON_NAME]) [PERSON_NAME] is the first-ever management traine…" at bounding box center [191, 149] width 163 height 100
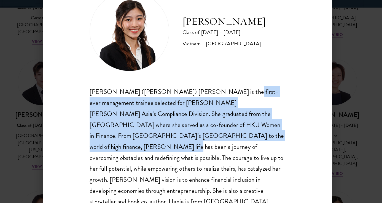
drag, startPoint x: 221, startPoint y: 106, endPoint x: 224, endPoint y: 137, distance: 30.7
click at [224, 137] on div "[PERSON_NAME] ([PERSON_NAME]) [PERSON_NAME] is the first-ever management traine…" at bounding box center [191, 149] width 163 height 100
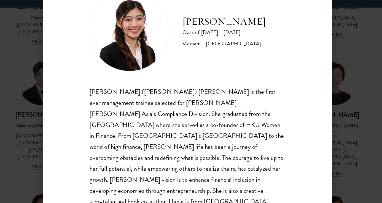
click at [224, 137] on div "[PERSON_NAME] ([PERSON_NAME]) [PERSON_NAME] is the first-ever management traine…" at bounding box center [191, 149] width 163 height 100
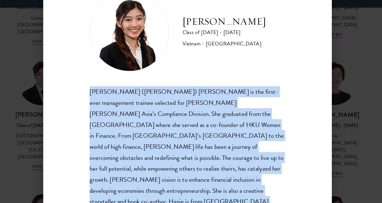
click at [230, 136] on div "[PERSON_NAME] ([PERSON_NAME]) [PERSON_NAME] is the first-ever management traine…" at bounding box center [191, 149] width 163 height 100
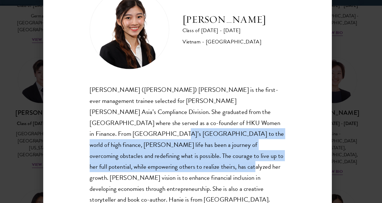
drag, startPoint x: 232, startPoint y: 129, endPoint x: 250, endPoint y: 170, distance: 44.3
click at [250, 170] on div "[PERSON_NAME] ([PERSON_NAME]) [PERSON_NAME] is the first-ever management traine…" at bounding box center [191, 149] width 163 height 100
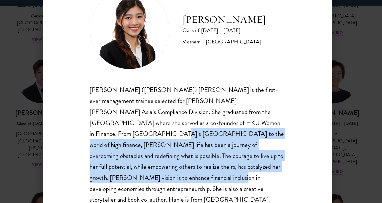
click at [250, 170] on div "[PERSON_NAME] ([PERSON_NAME]) [PERSON_NAME] is the first-ever management traine…" at bounding box center [191, 149] width 163 height 100
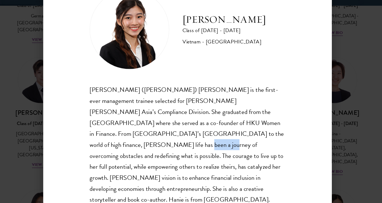
click at [247, 143] on div "[PERSON_NAME] ([PERSON_NAME]) [PERSON_NAME] is the first-ever management traine…" at bounding box center [191, 149] width 163 height 100
click at [254, 142] on div "[PERSON_NAME] ([PERSON_NAME]) [PERSON_NAME] is the first-ever management traine…" at bounding box center [191, 149] width 163 height 100
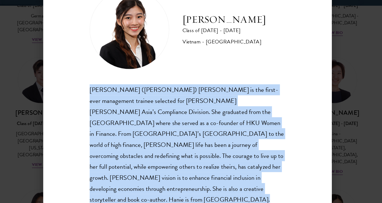
click at [244, 152] on div "[PERSON_NAME] ([PERSON_NAME]) [PERSON_NAME] is the first-ever management traine…" at bounding box center [191, 149] width 163 height 100
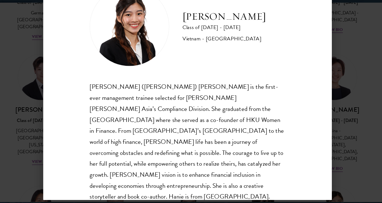
click at [212, 150] on div "[PERSON_NAME] ([PERSON_NAME]) [PERSON_NAME] is the first-ever management traine…" at bounding box center [191, 149] width 163 height 100
click at [230, 150] on div "[PERSON_NAME] ([PERSON_NAME]) [PERSON_NAME] is the first-ever management traine…" at bounding box center [191, 149] width 163 height 100
click at [210, 152] on div "[PERSON_NAME] ([PERSON_NAME]) [PERSON_NAME] is the first-ever management traine…" at bounding box center [191, 149] width 163 height 100
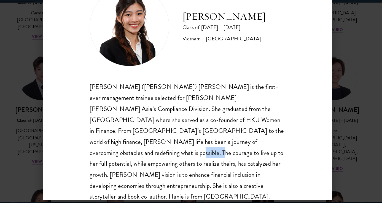
click at [210, 152] on div "[PERSON_NAME] ([PERSON_NAME]) [PERSON_NAME] is the first-ever management traine…" at bounding box center [191, 149] width 163 height 100
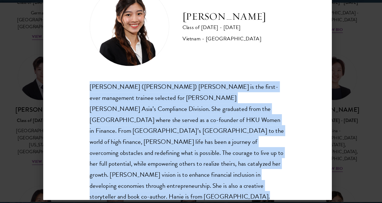
click at [207, 157] on div "[PERSON_NAME] ([PERSON_NAME]) [PERSON_NAME] is the first-ever management traine…" at bounding box center [191, 149] width 163 height 100
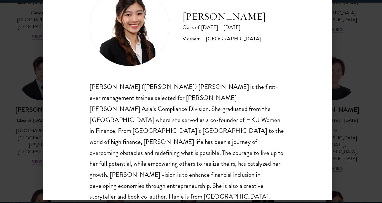
click at [207, 158] on div "[PERSON_NAME] ([PERSON_NAME]) [PERSON_NAME] is the first-ever management traine…" at bounding box center [191, 149] width 163 height 100
click at [214, 158] on div "[PERSON_NAME] ([PERSON_NAME]) [PERSON_NAME] is the first-ever management traine…" at bounding box center [191, 149] width 163 height 100
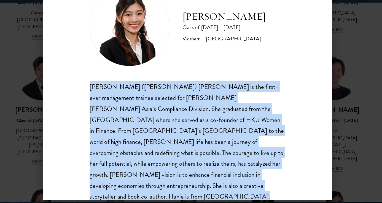
click at [201, 167] on div "[PERSON_NAME] ([PERSON_NAME]) [PERSON_NAME] is the first-ever management traine…" at bounding box center [191, 149] width 163 height 100
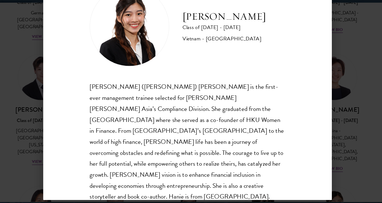
click at [180, 167] on div "[PERSON_NAME] ([PERSON_NAME]) [PERSON_NAME] is the first-ever management traine…" at bounding box center [191, 149] width 163 height 100
click at [212, 169] on div "[PERSON_NAME] ([PERSON_NAME]) [PERSON_NAME] is the first-ever management traine…" at bounding box center [191, 149] width 163 height 100
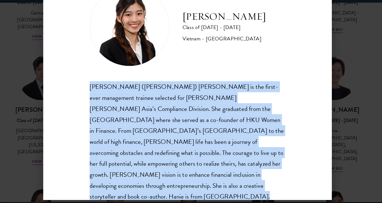
click at [219, 169] on div "[PERSON_NAME] ([PERSON_NAME]) [PERSON_NAME] is the first-ever management traine…" at bounding box center [191, 149] width 163 height 100
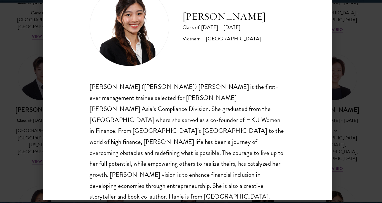
click at [219, 169] on div "[PERSON_NAME] ([PERSON_NAME]) [PERSON_NAME] is the first-ever management traine…" at bounding box center [191, 149] width 163 height 100
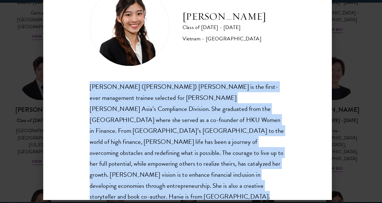
click at [217, 170] on div "[PERSON_NAME] ([PERSON_NAME]) [PERSON_NAME] is the first-ever management traine…" at bounding box center [191, 149] width 163 height 100
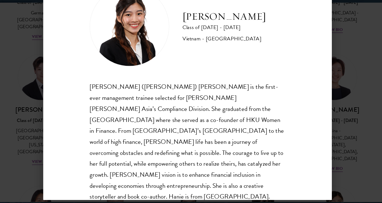
click at [217, 170] on div "[PERSON_NAME] ([PERSON_NAME]) [PERSON_NAME] is the first-ever management traine…" at bounding box center [191, 149] width 163 height 100
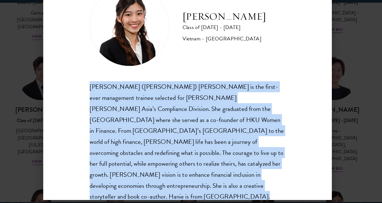
click at [215, 174] on div "[PERSON_NAME] ([PERSON_NAME]) [PERSON_NAME] is the first-ever management traine…" at bounding box center [191, 149] width 163 height 100
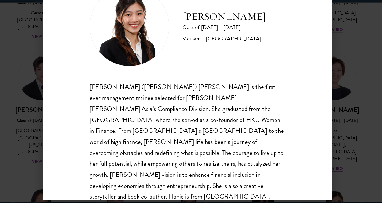
click at [303, 128] on div "[PERSON_NAME] Class of [DATE] - [DATE] [GEOGRAPHIC_DATA] - [GEOGRAPHIC_DATA] [P…" at bounding box center [191, 101] width 240 height 193
click at [330, 112] on div "[PERSON_NAME] Class of [DATE] - [DATE] [GEOGRAPHIC_DATA] - [GEOGRAPHIC_DATA] [P…" at bounding box center [191, 101] width 382 height 203
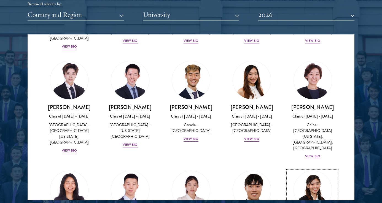
scroll to position [1500, 0]
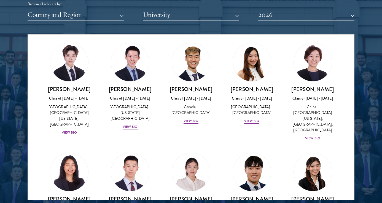
click at [221, 147] on div "[PERSON_NAME] Class of [DATE] - [DATE] [GEOGRAPHIC_DATA] - The [GEOGRAPHIC_DATA…" at bounding box center [191, 193] width 61 height 92
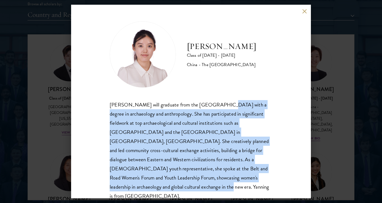
drag, startPoint x: 211, startPoint y: 106, endPoint x: 232, endPoint y: 178, distance: 75.3
click at [232, 178] on div "[PERSON_NAME] will graduate from the [GEOGRAPHIC_DATA] with a degree in archaeo…" at bounding box center [191, 150] width 163 height 100
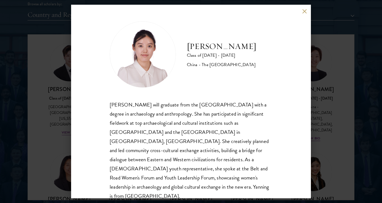
click at [230, 157] on div "[PERSON_NAME] will graduate from the [GEOGRAPHIC_DATA] with a degree in archaeo…" at bounding box center [191, 150] width 163 height 100
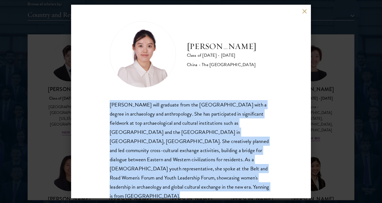
click at [221, 154] on div "[PERSON_NAME] will graduate from the [GEOGRAPHIC_DATA] with a degree in archaeo…" at bounding box center [191, 150] width 163 height 100
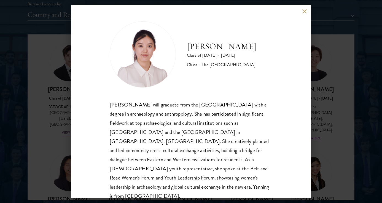
click at [221, 154] on div "[PERSON_NAME] will graduate from the [GEOGRAPHIC_DATA] with a degree in archaeo…" at bounding box center [191, 150] width 163 height 100
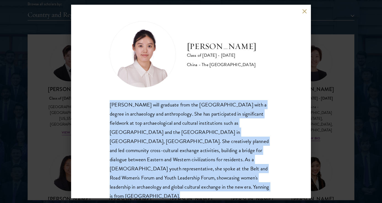
click at [221, 154] on div "[PERSON_NAME] will graduate from the [GEOGRAPHIC_DATA] with a degree in archaeo…" at bounding box center [191, 150] width 163 height 100
click at [206, 154] on div "[PERSON_NAME] will graduate from the [GEOGRAPHIC_DATA] with a degree in archaeo…" at bounding box center [191, 150] width 163 height 100
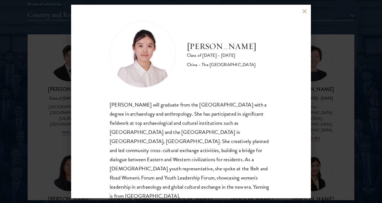
click at [206, 154] on div "[PERSON_NAME] will graduate from the [GEOGRAPHIC_DATA] with a degree in archaeo…" at bounding box center [191, 150] width 163 height 100
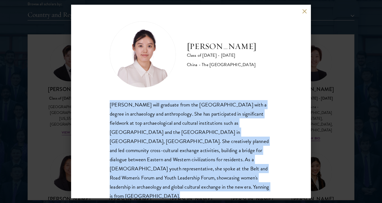
click at [212, 138] on div "[PERSON_NAME] will graduate from the [GEOGRAPHIC_DATA] with a degree in archaeo…" at bounding box center [191, 150] width 163 height 100
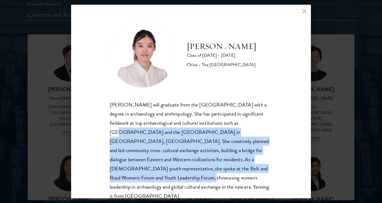
drag, startPoint x: 211, startPoint y: 125, endPoint x: 219, endPoint y: 171, distance: 47.3
click at [219, 171] on div "[PERSON_NAME] will graduate from the [GEOGRAPHIC_DATA] with a degree in archaeo…" at bounding box center [191, 150] width 163 height 100
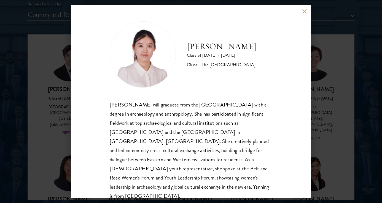
click at [326, 112] on div "[PERSON_NAME] Class of [DATE] - [DATE] [GEOGRAPHIC_DATA] - The [GEOGRAPHIC_DATA…" at bounding box center [191, 101] width 382 height 203
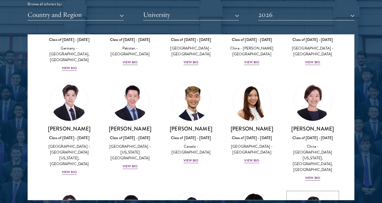
scroll to position [1462, 0]
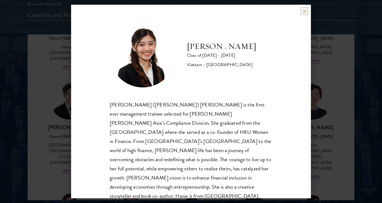
click at [306, 12] on button at bounding box center [304, 11] width 5 height 5
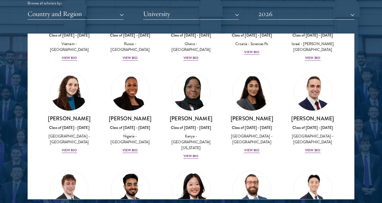
scroll to position [2205, 0]
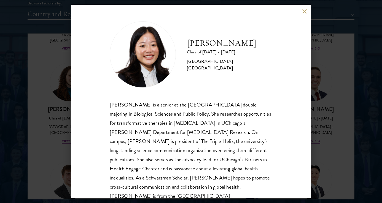
click at [187, 101] on div "[PERSON_NAME] is a senior at the [GEOGRAPHIC_DATA] double majoring in Biologica…" at bounding box center [191, 150] width 163 height 100
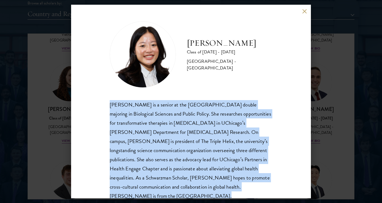
click at [182, 121] on div "[PERSON_NAME] is a senior at the [GEOGRAPHIC_DATA] double majoring in Biologica…" at bounding box center [191, 150] width 163 height 100
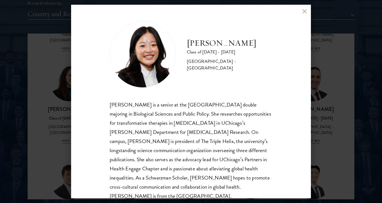
click at [182, 121] on div "[PERSON_NAME] is a senior at the [GEOGRAPHIC_DATA] double majoring in Biologica…" at bounding box center [191, 150] width 163 height 100
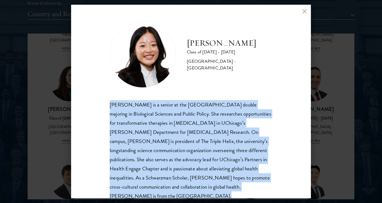
click at [181, 130] on div "[PERSON_NAME] is a senior at the [GEOGRAPHIC_DATA] double majoring in Biologica…" at bounding box center [191, 150] width 163 height 100
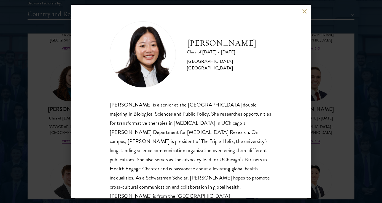
click at [181, 130] on div "[PERSON_NAME] is a senior at the [GEOGRAPHIC_DATA] double majoring in Biologica…" at bounding box center [191, 150] width 163 height 100
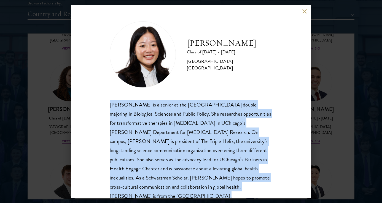
click at [181, 130] on div "[PERSON_NAME] is a senior at the [GEOGRAPHIC_DATA] double majoring in Biologica…" at bounding box center [191, 150] width 163 height 100
click at [198, 115] on div "[PERSON_NAME] is a senior at the [GEOGRAPHIC_DATA] double majoring in Biologica…" at bounding box center [191, 150] width 163 height 100
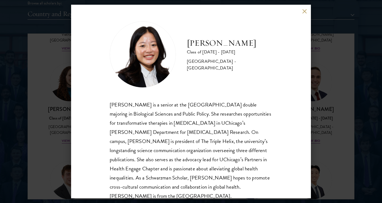
click at [198, 115] on div "[PERSON_NAME] is a senior at the [GEOGRAPHIC_DATA] double majoring in Biologica…" at bounding box center [191, 150] width 163 height 100
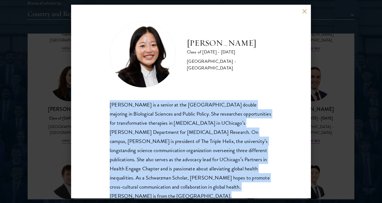
click at [188, 143] on div "[PERSON_NAME] is a senior at the [GEOGRAPHIC_DATA] double majoring in Biologica…" at bounding box center [191, 150] width 163 height 100
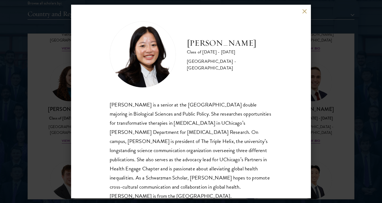
click at [188, 143] on div "[PERSON_NAME] is a senior at the [GEOGRAPHIC_DATA] double majoring in Biologica…" at bounding box center [191, 150] width 163 height 100
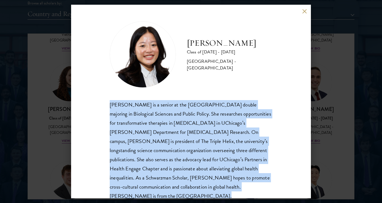
click at [187, 147] on div "[PERSON_NAME] is a senior at the [GEOGRAPHIC_DATA] double majoring in Biologica…" at bounding box center [191, 150] width 163 height 100
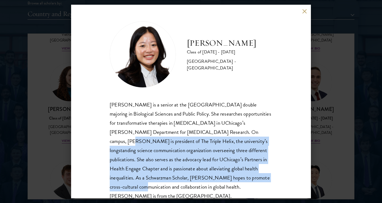
drag, startPoint x: 188, startPoint y: 136, endPoint x: 201, endPoint y: 175, distance: 40.9
click at [201, 175] on div "[PERSON_NAME] is a senior at the [GEOGRAPHIC_DATA] double majoring in Biologica…" at bounding box center [191, 150] width 163 height 100
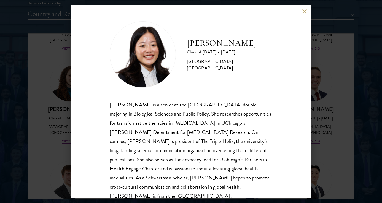
click at [201, 175] on div "[PERSON_NAME] is a senior at the [GEOGRAPHIC_DATA] double majoring in Biologica…" at bounding box center [191, 150] width 163 height 100
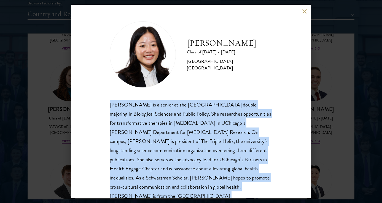
click at [201, 175] on div "[PERSON_NAME] is a senior at the [GEOGRAPHIC_DATA] double majoring in Biologica…" at bounding box center [191, 150] width 163 height 100
click at [207, 169] on div "[PERSON_NAME] is a senior at the [GEOGRAPHIC_DATA] double majoring in Biologica…" at bounding box center [191, 150] width 163 height 100
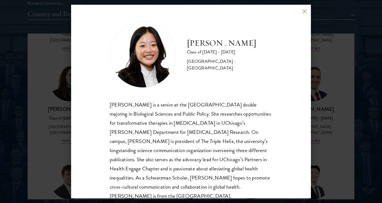
click at [331, 108] on div "[PERSON_NAME] Class of [DATE] - [DATE] [GEOGRAPHIC_DATA] - [GEOGRAPHIC_DATA] [P…" at bounding box center [191, 101] width 382 height 203
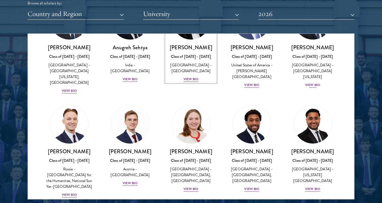
scroll to position [2375, 0]
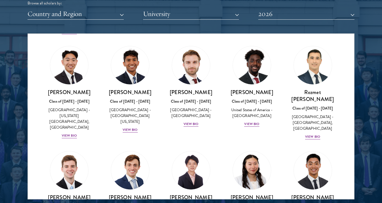
scroll to position [2554, 0]
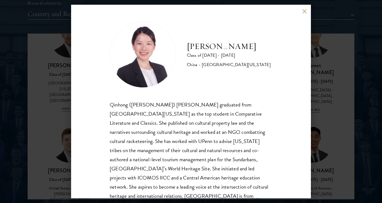
click at [158, 113] on div "Qinhong ([PERSON_NAME]) [PERSON_NAME] graduated from [GEOGRAPHIC_DATA][US_STATE…" at bounding box center [191, 155] width 163 height 110
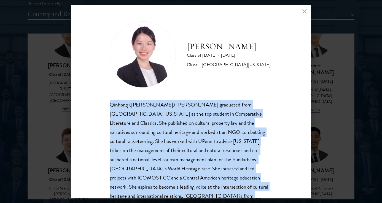
click at [158, 120] on div "Qinhong ([PERSON_NAME]) [PERSON_NAME] graduated from [GEOGRAPHIC_DATA][US_STATE…" at bounding box center [191, 155] width 163 height 110
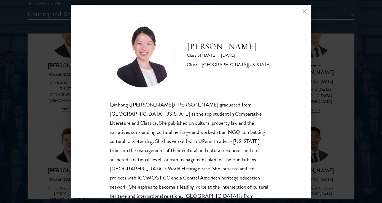
click at [192, 109] on div "Qinhong ([PERSON_NAME]) [PERSON_NAME] graduated from [GEOGRAPHIC_DATA][US_STATE…" at bounding box center [191, 155] width 163 height 110
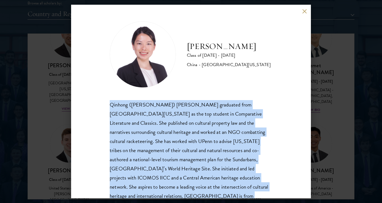
click at [187, 123] on div "Qinhong ([PERSON_NAME]) [PERSON_NAME] graduated from [GEOGRAPHIC_DATA][US_STATE…" at bounding box center [191, 155] width 163 height 110
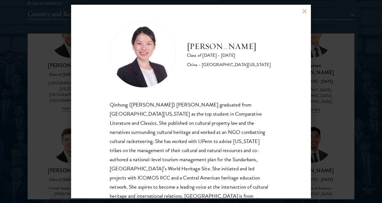
click at [187, 123] on div "Qinhong ([PERSON_NAME]) [PERSON_NAME] graduated from [GEOGRAPHIC_DATA][US_STATE…" at bounding box center [191, 155] width 163 height 110
click at [203, 122] on div "Qinhong ([PERSON_NAME]) [PERSON_NAME] graduated from [GEOGRAPHIC_DATA][US_STATE…" at bounding box center [191, 155] width 163 height 110
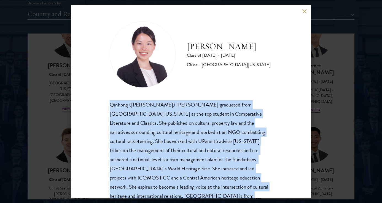
click at [199, 130] on div "Qinhong ([PERSON_NAME]) [PERSON_NAME] graduated from [GEOGRAPHIC_DATA][US_STATE…" at bounding box center [191, 155] width 163 height 110
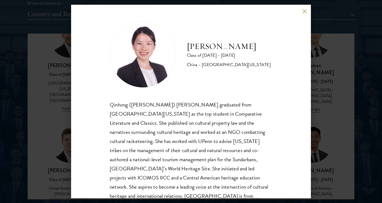
click at [199, 130] on div "Qinhong ([PERSON_NAME]) [PERSON_NAME] graduated from [GEOGRAPHIC_DATA][US_STATE…" at bounding box center [191, 155] width 163 height 110
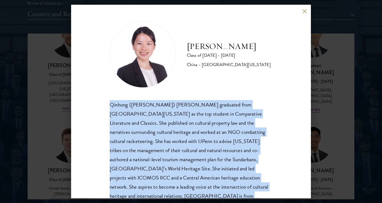
click at [199, 130] on div "Qinhong ([PERSON_NAME]) [PERSON_NAME] graduated from [GEOGRAPHIC_DATA][US_STATE…" at bounding box center [191, 155] width 163 height 110
click at [190, 152] on div "Qinhong ([PERSON_NAME]) [PERSON_NAME] graduated from [GEOGRAPHIC_DATA][US_STATE…" at bounding box center [191, 155] width 163 height 110
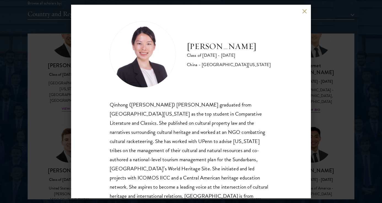
click at [190, 152] on div "Qinhong ([PERSON_NAME]) [PERSON_NAME] graduated from [GEOGRAPHIC_DATA][US_STATE…" at bounding box center [191, 155] width 163 height 110
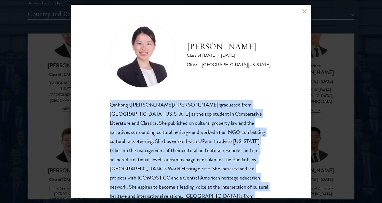
click at [190, 152] on div "Qinhong ([PERSON_NAME]) [PERSON_NAME] graduated from [GEOGRAPHIC_DATA][US_STATE…" at bounding box center [191, 155] width 163 height 110
click at [201, 147] on div "Qinhong ([PERSON_NAME]) [PERSON_NAME] graduated from [GEOGRAPHIC_DATA][US_STATE…" at bounding box center [191, 155] width 163 height 110
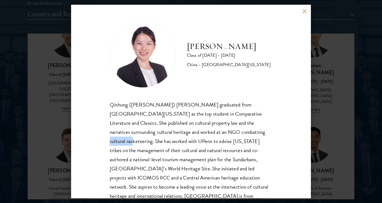
click at [212, 145] on div "Qinhong ([PERSON_NAME]) [PERSON_NAME] graduated from [GEOGRAPHIC_DATA][US_STATE…" at bounding box center [191, 155] width 163 height 110
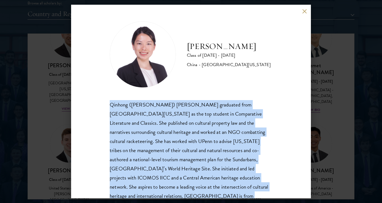
click at [210, 149] on div "Qinhong ([PERSON_NAME]) [PERSON_NAME] graduated from [GEOGRAPHIC_DATA][US_STATE…" at bounding box center [191, 155] width 163 height 110
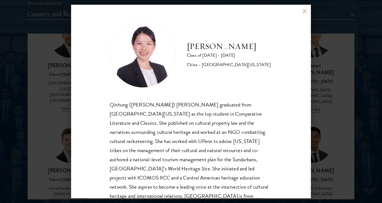
click at [211, 145] on div "Qinhong ([PERSON_NAME]) [PERSON_NAME] graduated from [GEOGRAPHIC_DATA][US_STATE…" at bounding box center [191, 155] width 163 height 110
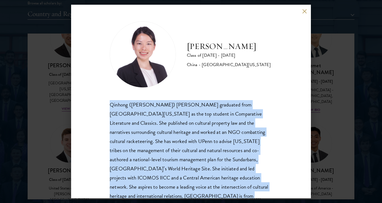
click at [207, 167] on div "Qinhong ([PERSON_NAME]) [PERSON_NAME] graduated from [GEOGRAPHIC_DATA][US_STATE…" at bounding box center [191, 155] width 163 height 110
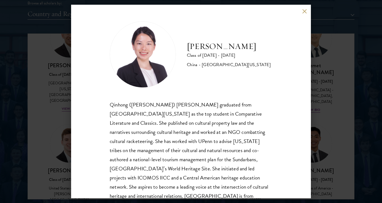
click at [207, 167] on div "Qinhong ([PERSON_NAME]) [PERSON_NAME] graduated from [GEOGRAPHIC_DATA][US_STATE…" at bounding box center [191, 155] width 163 height 110
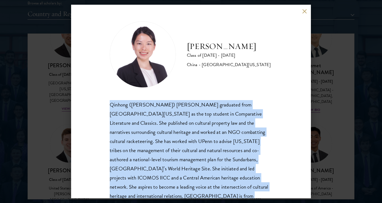
click at [207, 167] on div "Qinhong ([PERSON_NAME]) [PERSON_NAME] graduated from [GEOGRAPHIC_DATA][US_STATE…" at bounding box center [191, 155] width 163 height 110
click at [215, 152] on div "Qinhong ([PERSON_NAME]) [PERSON_NAME] graduated from [GEOGRAPHIC_DATA][US_STATE…" at bounding box center [191, 155] width 163 height 110
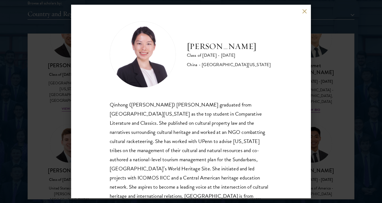
click at [215, 152] on div "Qinhong ([PERSON_NAME]) [PERSON_NAME] graduated from [GEOGRAPHIC_DATA][US_STATE…" at bounding box center [191, 155] width 163 height 110
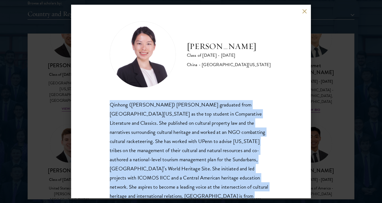
click at [203, 166] on div "Qinhong ([PERSON_NAME]) [PERSON_NAME] graduated from [GEOGRAPHIC_DATA][US_STATE…" at bounding box center [191, 155] width 163 height 110
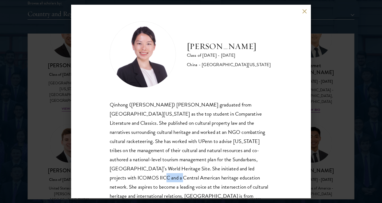
click at [218, 166] on div "Qinhong ([PERSON_NAME]) [PERSON_NAME] graduated from [GEOGRAPHIC_DATA][US_STATE…" at bounding box center [191, 155] width 163 height 110
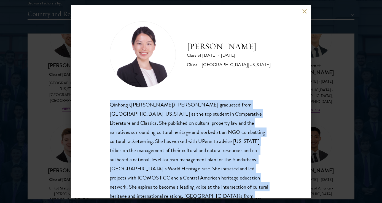
click at [206, 169] on div "Qinhong ([PERSON_NAME]) [PERSON_NAME] graduated from [GEOGRAPHIC_DATA][US_STATE…" at bounding box center [191, 155] width 163 height 110
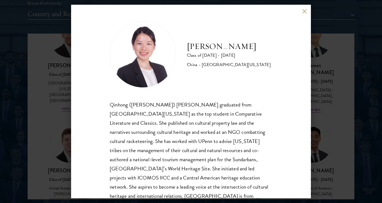
click at [359, 79] on div "[PERSON_NAME] Class of [DATE] - [DATE] [GEOGRAPHIC_DATA] - [GEOGRAPHIC_DATA][US…" at bounding box center [191, 101] width 382 height 203
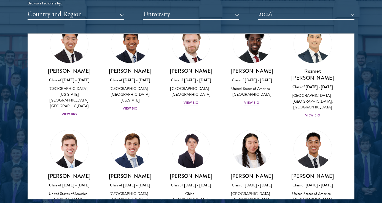
scroll to position [2551, 0]
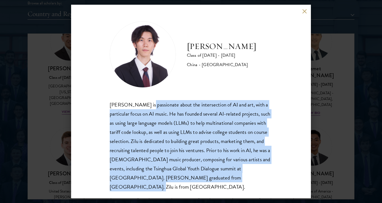
drag, startPoint x: 142, startPoint y: 107, endPoint x: 223, endPoint y: 176, distance: 106.5
click at [223, 176] on div "[PERSON_NAME] is passionate about the intersection of AI and art, with a partic…" at bounding box center [191, 145] width 163 height 91
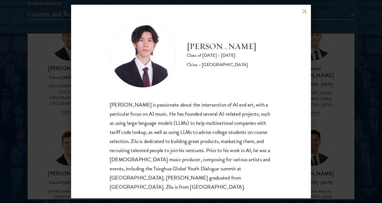
click at [223, 174] on div "[PERSON_NAME] is passionate about the intersection of AI and art, with a partic…" at bounding box center [191, 145] width 163 height 91
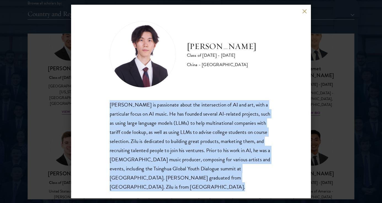
click at [216, 166] on div "[PERSON_NAME] is passionate about the intersection of AI and art, with a partic…" at bounding box center [191, 145] width 163 height 91
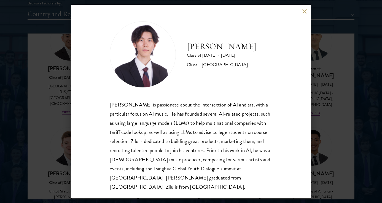
click at [216, 166] on div "[PERSON_NAME] is passionate about the intersection of AI and art, with a partic…" at bounding box center [191, 145] width 163 height 91
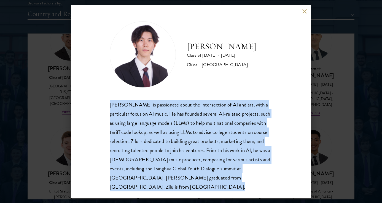
click at [216, 166] on div "[PERSON_NAME] is passionate about the intersection of AI and art, with a partic…" at bounding box center [191, 145] width 163 height 91
click at [225, 158] on div "[PERSON_NAME] is passionate about the intersection of AI and art, with a partic…" at bounding box center [191, 145] width 163 height 91
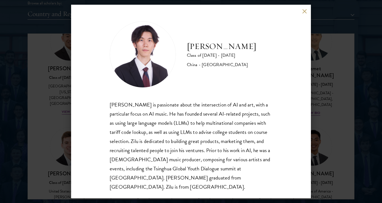
click at [225, 158] on div "[PERSON_NAME] is passionate about the intersection of AI and art, with a partic…" at bounding box center [191, 145] width 163 height 91
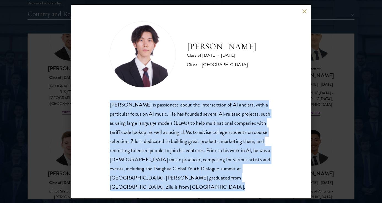
click at [225, 158] on div "[PERSON_NAME] is passionate about the intersection of AI and art, with a partic…" at bounding box center [191, 145] width 163 height 91
click at [222, 164] on div "[PERSON_NAME] is passionate about the intersection of AI and art, with a partic…" at bounding box center [191, 145] width 163 height 91
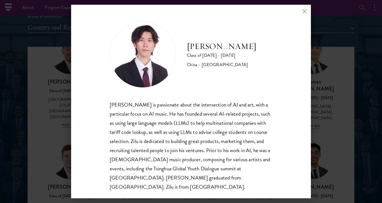
click at [342, 93] on div "[PERSON_NAME] Class of [DATE] - [DATE] [GEOGRAPHIC_DATA] - [GEOGRAPHIC_DATA] [P…" at bounding box center [191, 101] width 382 height 203
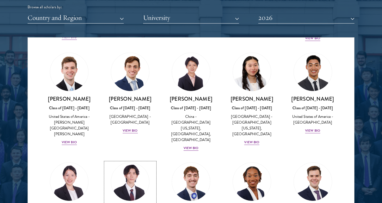
scroll to position [2633, 0]
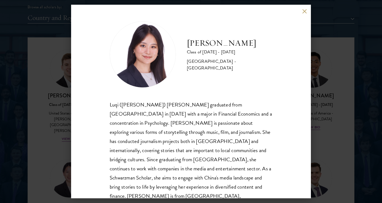
click at [159, 162] on div "Luqi ([PERSON_NAME]) [PERSON_NAME] graduated from [GEOGRAPHIC_DATA] in [DATE] w…" at bounding box center [191, 155] width 163 height 110
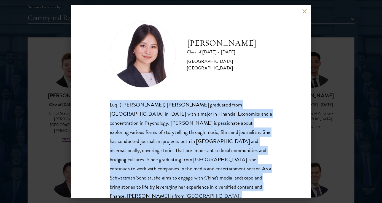
click at [170, 159] on div "Luqi ([PERSON_NAME]) [PERSON_NAME] graduated from [GEOGRAPHIC_DATA] in [DATE] w…" at bounding box center [191, 155] width 163 height 110
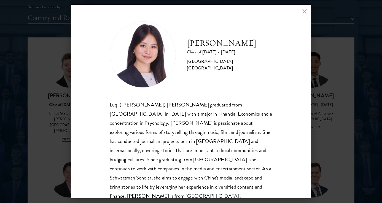
click at [170, 165] on div "Luqi ([PERSON_NAME]) [PERSON_NAME] graduated from [GEOGRAPHIC_DATA] in [DATE] w…" at bounding box center [191, 155] width 163 height 110
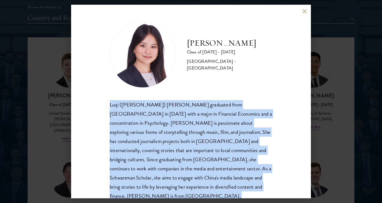
click at [189, 162] on div "Luqi ([PERSON_NAME]) [PERSON_NAME] graduated from [GEOGRAPHIC_DATA] in [DATE] w…" at bounding box center [191, 155] width 163 height 110
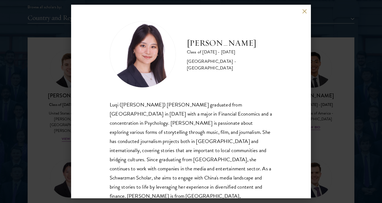
scroll to position [1, 0]
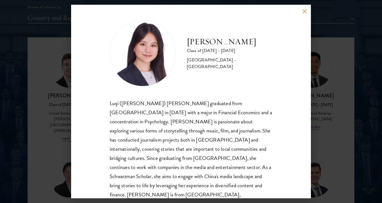
click at [189, 162] on div "Luqi ([PERSON_NAME]) [PERSON_NAME] graduated from [GEOGRAPHIC_DATA] in [DATE] w…" at bounding box center [191, 153] width 163 height 110
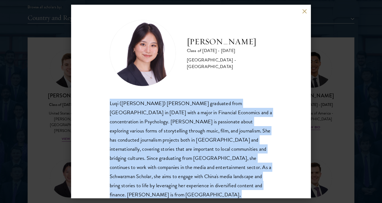
click at [198, 161] on div "Luqi ([PERSON_NAME]) [PERSON_NAME] graduated from [GEOGRAPHIC_DATA] in [DATE] w…" at bounding box center [191, 153] width 163 height 110
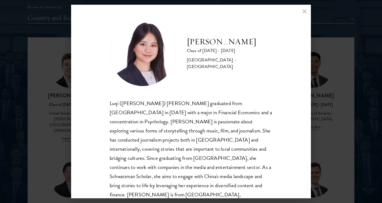
click at [324, 116] on div "[PERSON_NAME] Class of [DATE] - [DATE] [GEOGRAPHIC_DATA] - [GEOGRAPHIC_DATA] Lu…" at bounding box center [191, 101] width 382 height 203
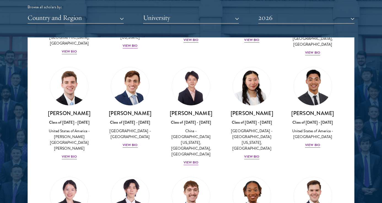
scroll to position [2617, 0]
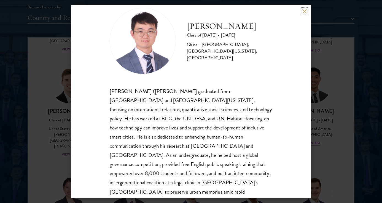
scroll to position [14, 0]
click at [306, 14] on div "[PERSON_NAME] Class of [DATE] - [DATE] [GEOGRAPHIC_DATA] - [GEOGRAPHIC_DATA], […" at bounding box center [191, 101] width 240 height 193
click at [304, 9] on button at bounding box center [304, 11] width 5 height 5
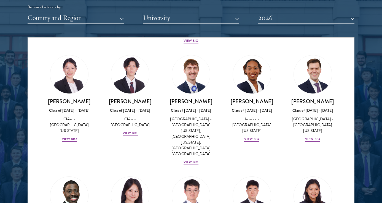
scroll to position [698, 0]
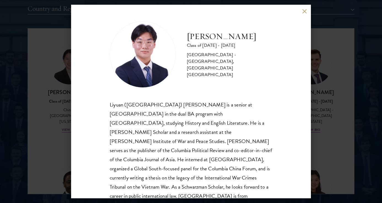
click at [200, 152] on div "Liyuan ([GEOGRAPHIC_DATA]) [PERSON_NAME] is a senior at [GEOGRAPHIC_DATA] in th…" at bounding box center [191, 155] width 163 height 110
click at [202, 152] on div "Liyuan ([GEOGRAPHIC_DATA]) [PERSON_NAME] is a senior at [GEOGRAPHIC_DATA] in th…" at bounding box center [191, 155] width 163 height 110
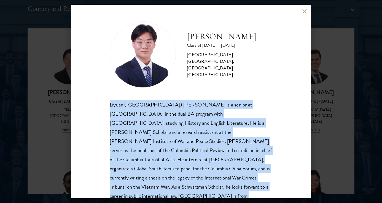
click at [201, 166] on div "Liyuan ([GEOGRAPHIC_DATA]) [PERSON_NAME] is a senior at [GEOGRAPHIC_DATA] in th…" at bounding box center [191, 155] width 163 height 110
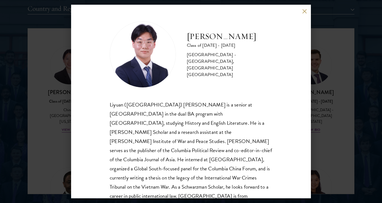
click at [202, 162] on div "Liyuan ([GEOGRAPHIC_DATA]) [PERSON_NAME] is a senior at [GEOGRAPHIC_DATA] in th…" at bounding box center [191, 155] width 163 height 110
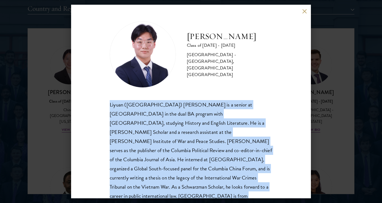
click at [208, 162] on div "Liyuan ([GEOGRAPHIC_DATA]) [PERSON_NAME] is a senior at [GEOGRAPHIC_DATA] in th…" at bounding box center [191, 155] width 163 height 110
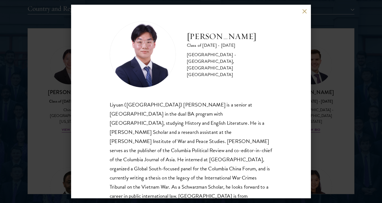
click at [208, 162] on div "Liyuan ([GEOGRAPHIC_DATA]) [PERSON_NAME] is a senior at [GEOGRAPHIC_DATA] in th…" at bounding box center [191, 155] width 163 height 110
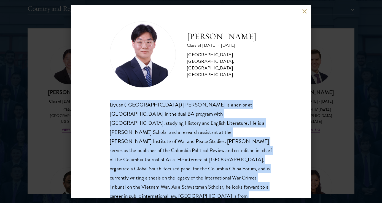
click at [205, 162] on div "Liyuan ([GEOGRAPHIC_DATA]) [PERSON_NAME] is a senior at [GEOGRAPHIC_DATA] in th…" at bounding box center [191, 155] width 163 height 110
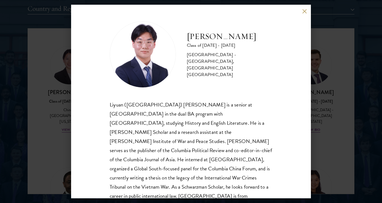
click at [205, 162] on div "Liyuan ([GEOGRAPHIC_DATA]) [PERSON_NAME] is a senior at [GEOGRAPHIC_DATA] in th…" at bounding box center [191, 155] width 163 height 110
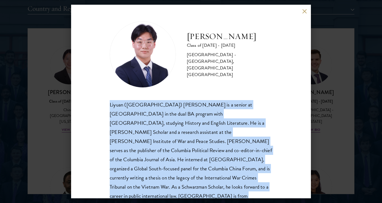
click at [197, 166] on div "Liyuan ([GEOGRAPHIC_DATA]) [PERSON_NAME] is a senior at [GEOGRAPHIC_DATA] in th…" at bounding box center [191, 155] width 163 height 110
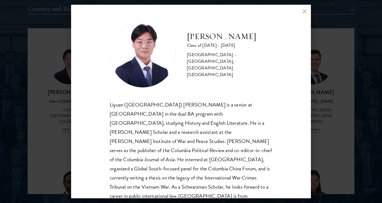
click at [197, 166] on div "Liyuan ([GEOGRAPHIC_DATA]) [PERSON_NAME] is a senior at [GEOGRAPHIC_DATA] in th…" at bounding box center [191, 155] width 163 height 110
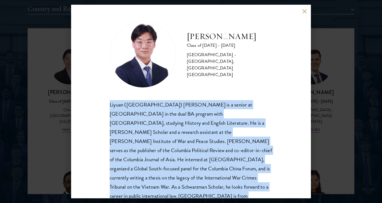
click at [208, 169] on div "Liyuan ([GEOGRAPHIC_DATA]) [PERSON_NAME] is a senior at [GEOGRAPHIC_DATA] in th…" at bounding box center [191, 155] width 163 height 110
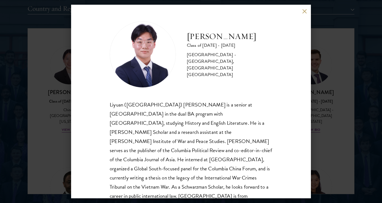
click at [208, 169] on div "Liyuan ([GEOGRAPHIC_DATA]) [PERSON_NAME] is a senior at [GEOGRAPHIC_DATA] in th…" at bounding box center [191, 155] width 163 height 110
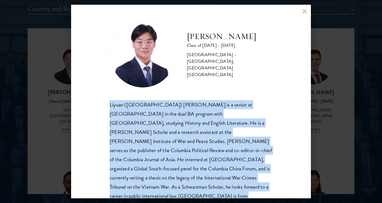
click at [218, 169] on div "Liyuan ([GEOGRAPHIC_DATA]) [PERSON_NAME] is a senior at [GEOGRAPHIC_DATA] in th…" at bounding box center [191, 155] width 163 height 110
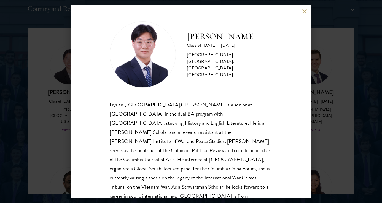
click at [218, 169] on div "Liyuan ([GEOGRAPHIC_DATA]) [PERSON_NAME] is a senior at [GEOGRAPHIC_DATA] in th…" at bounding box center [191, 155] width 163 height 110
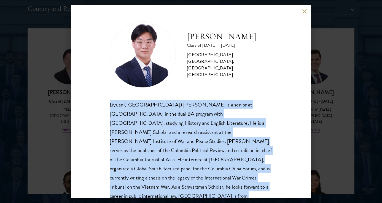
click at [211, 170] on div "Liyuan ([GEOGRAPHIC_DATA]) [PERSON_NAME] is a senior at [GEOGRAPHIC_DATA] in th…" at bounding box center [191, 155] width 163 height 110
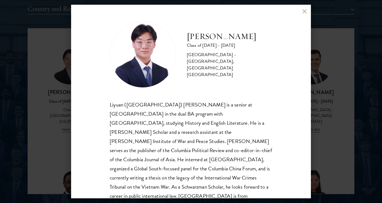
click at [211, 170] on div "Liyuan ([GEOGRAPHIC_DATA]) [PERSON_NAME] is a senior at [GEOGRAPHIC_DATA] in th…" at bounding box center [191, 155] width 163 height 110
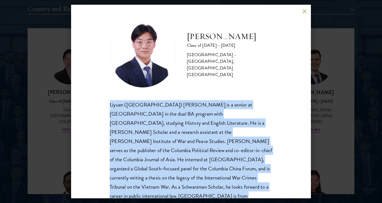
click at [212, 170] on div "Liyuan ([GEOGRAPHIC_DATA]) [PERSON_NAME] is a senior at [GEOGRAPHIC_DATA] in th…" at bounding box center [191, 155] width 163 height 110
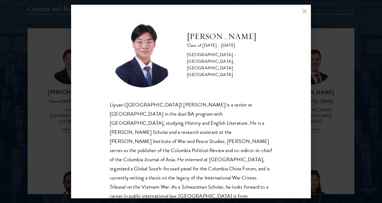
click at [212, 170] on div "Liyuan ([GEOGRAPHIC_DATA]) [PERSON_NAME] is a senior at [GEOGRAPHIC_DATA] in th…" at bounding box center [191, 155] width 163 height 110
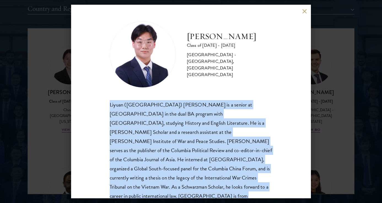
click at [218, 170] on div "Liyuan ([GEOGRAPHIC_DATA]) [PERSON_NAME] is a senior at [GEOGRAPHIC_DATA] in th…" at bounding box center [191, 155] width 163 height 110
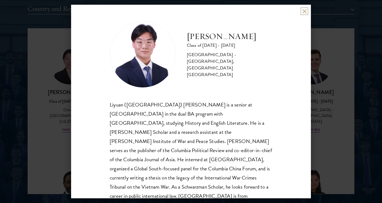
click at [304, 10] on button at bounding box center [304, 11] width 5 height 5
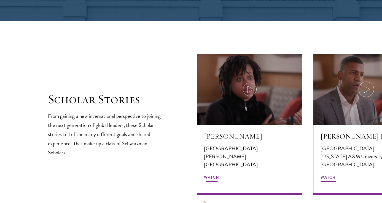
scroll to position [947, 0]
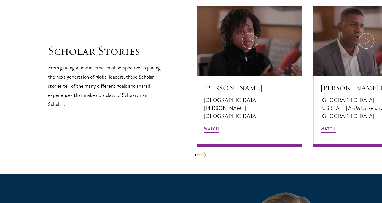
click at [205, 155] on button at bounding box center [202, 155] width 10 height 6
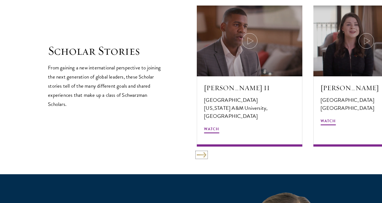
click at [205, 155] on button at bounding box center [202, 155] width 10 height 6
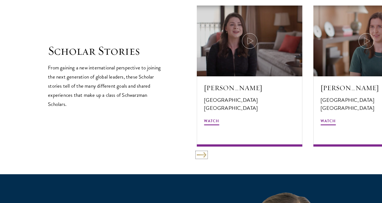
click at [205, 155] on button at bounding box center [202, 155] width 10 height 6
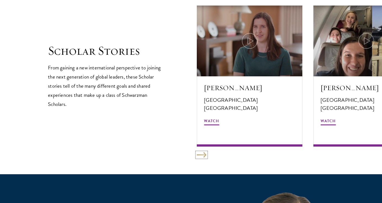
click at [205, 155] on button at bounding box center [202, 155] width 10 height 6
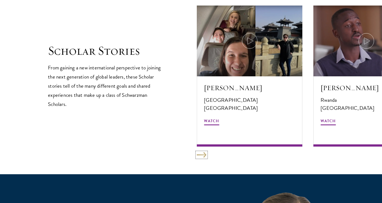
click at [205, 155] on button at bounding box center [202, 155] width 10 height 6
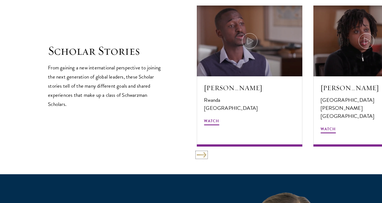
click at [205, 155] on button at bounding box center [202, 155] width 10 height 6
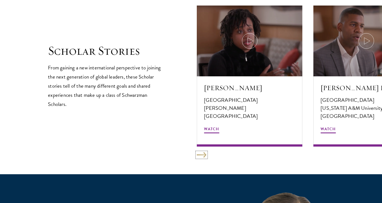
click at [205, 155] on button at bounding box center [202, 155] width 10 height 6
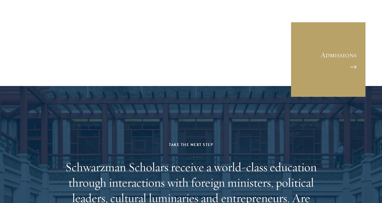
scroll to position [1595, 0]
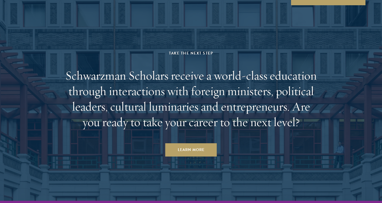
click at [214, 100] on h2 "Schwarzman Scholars receive a world-class education through interactions with f…" at bounding box center [191, 99] width 257 height 62
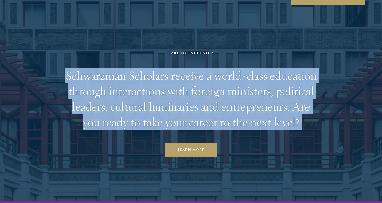
click at [223, 100] on h2 "Schwarzman Scholars receive a world-class education through interactions with f…" at bounding box center [191, 99] width 257 height 62
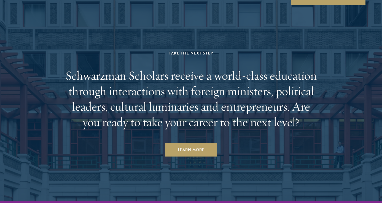
click at [223, 100] on h2 "Schwarzman Scholars receive a world-class education through interactions with f…" at bounding box center [191, 99] width 257 height 62
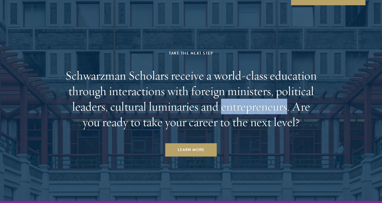
click at [223, 100] on h2 "Schwarzman Scholars receive a world-class education through interactions with f…" at bounding box center [191, 99] width 257 height 62
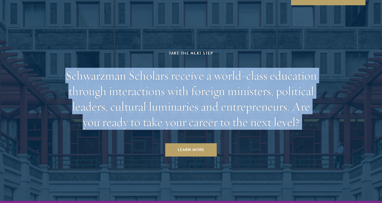
click at [199, 102] on h2 "Schwarzman Scholars receive a world-class education through interactions with f…" at bounding box center [191, 99] width 257 height 62
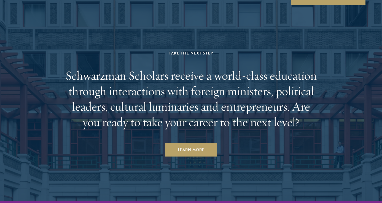
click at [199, 93] on h2 "Schwarzman Scholars receive a world-class education through interactions with f…" at bounding box center [191, 99] width 257 height 62
click at [198, 103] on h2 "Schwarzman Scholars receive a world-class education through interactions with f…" at bounding box center [191, 99] width 257 height 62
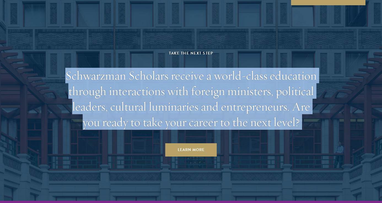
click at [179, 106] on h2 "Schwarzman Scholars receive a world-class education through interactions with f…" at bounding box center [191, 99] width 257 height 62
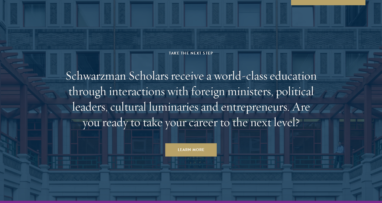
click at [179, 106] on h2 "Schwarzman Scholars receive a world-class education through interactions with f…" at bounding box center [191, 99] width 257 height 62
click at [229, 116] on h2 "Schwarzman Scholars receive a world-class education through interactions with f…" at bounding box center [191, 99] width 257 height 62
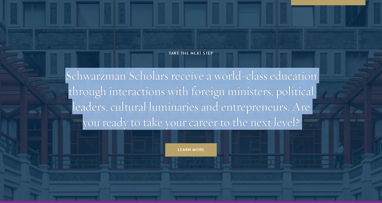
click at [229, 116] on h2 "Schwarzman Scholars receive a world-class education through interactions with f…" at bounding box center [191, 99] width 257 height 62
click at [237, 114] on h2 "Schwarzman Scholars receive a world-class education through interactions with f…" at bounding box center [191, 99] width 257 height 62
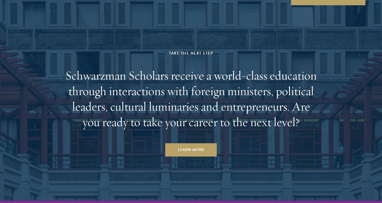
click at [237, 114] on h2 "Schwarzman Scholars receive a world-class education through interactions with f…" at bounding box center [191, 99] width 257 height 62
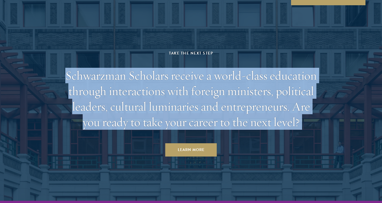
click at [215, 117] on h2 "Schwarzman Scholars receive a world-class education through interactions with f…" at bounding box center [191, 99] width 257 height 62
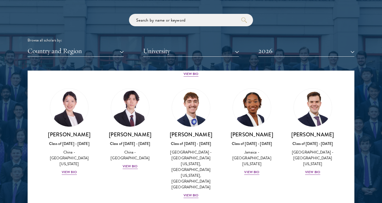
scroll to position [665, 0]
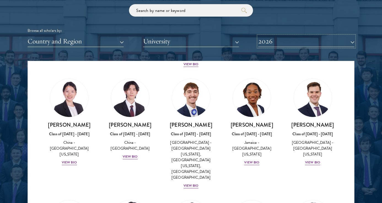
click at [273, 45] on button "2026" at bounding box center [307, 41] width 96 height 11
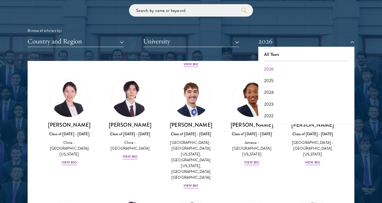
click at [274, 33] on div "Browse all scholars by:" at bounding box center [191, 31] width 327 height 6
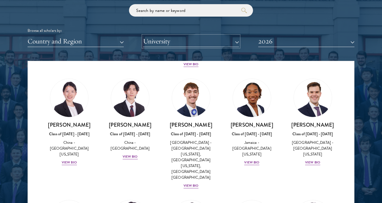
click at [201, 43] on button "University" at bounding box center [191, 41] width 96 height 11
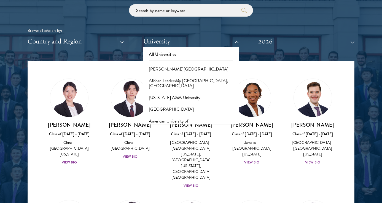
click at [199, 23] on div "Browse all scholars by: Country and Region All Countries and Regions [GEOGRAPHI…" at bounding box center [191, 25] width 327 height 43
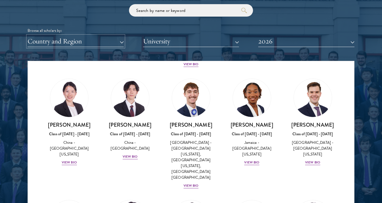
click at [78, 43] on button "Country and Region" at bounding box center [76, 41] width 96 height 11
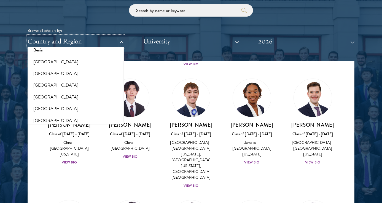
scroll to position [191, 0]
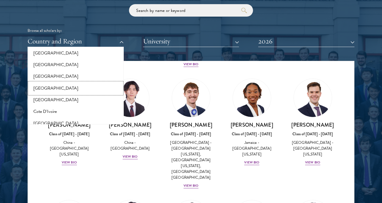
click at [53, 87] on button "[GEOGRAPHIC_DATA]" at bounding box center [75, 88] width 93 height 12
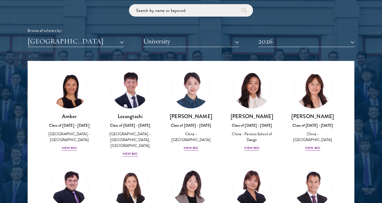
scroll to position [12, 0]
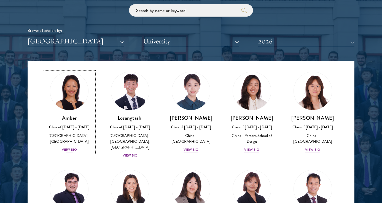
click at [62, 107] on img at bounding box center [69, 91] width 42 height 42
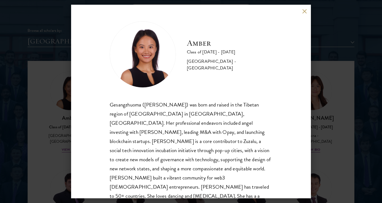
click at [187, 112] on div "Gesangzhuoma ([PERSON_NAME]) was born and raised in the Tibetan region of [GEOG…" at bounding box center [191, 159] width 163 height 119
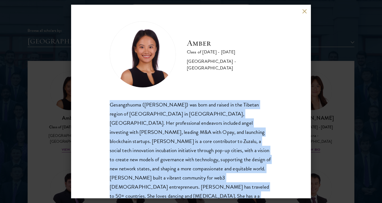
click at [187, 112] on div "Gesangzhuoma ([PERSON_NAME]) was born and raised in the Tibetan region of [GEOG…" at bounding box center [191, 159] width 163 height 119
click at [188, 135] on div "Gesangzhuoma ([PERSON_NAME]) was born and raised in the Tibetan region of [GEOG…" at bounding box center [191, 159] width 163 height 119
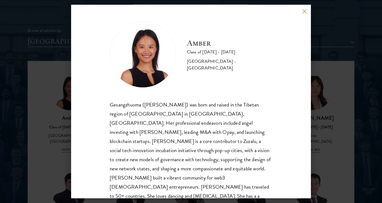
click at [188, 135] on div "Gesangzhuoma ([PERSON_NAME]) was born and raised in the Tibetan region of [GEOG…" at bounding box center [191, 159] width 163 height 119
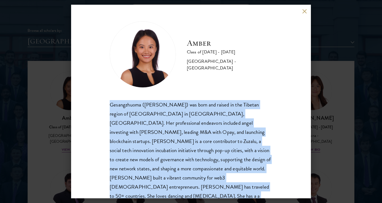
click at [184, 145] on div "Gesangzhuoma ([PERSON_NAME]) was born and raised in the Tibetan region of [GEOG…" at bounding box center [191, 159] width 163 height 119
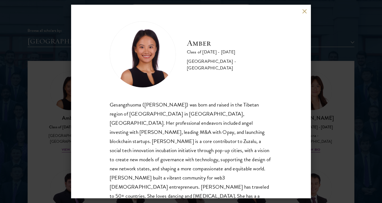
click at [184, 145] on div "Gesangzhuoma ([PERSON_NAME]) was born and raised in the Tibetan region of [GEOG…" at bounding box center [191, 159] width 163 height 119
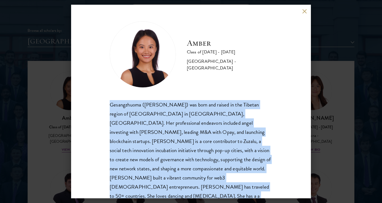
click at [197, 136] on div "Gesangzhuoma ([PERSON_NAME]) was born and raised in the Tibetan region of [GEOG…" at bounding box center [191, 159] width 163 height 119
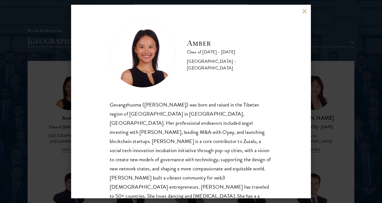
click at [197, 136] on div "Gesangzhuoma ([PERSON_NAME]) was born and raised in the Tibetan region of [GEOG…" at bounding box center [191, 159] width 163 height 119
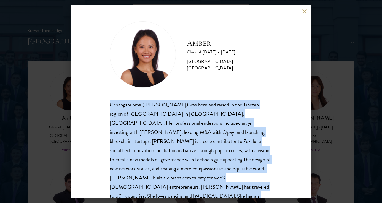
click at [182, 135] on div "Gesangzhuoma ([PERSON_NAME]) was born and raised in the Tibetan region of [GEOG…" at bounding box center [191, 159] width 163 height 119
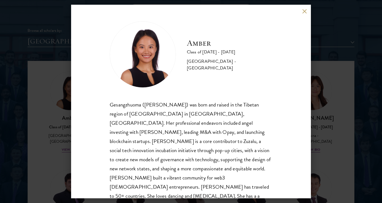
click at [239, 115] on div "Gesangzhuoma ([PERSON_NAME]) was born and raised in the Tibetan region of [GEOG…" at bounding box center [191, 159] width 163 height 119
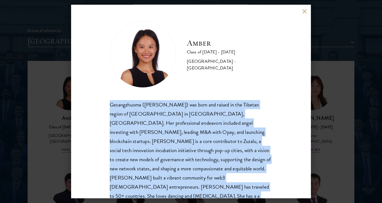
click at [235, 149] on div "Gesangzhuoma ([PERSON_NAME]) was born and raised in the Tibetan region of [GEOG…" at bounding box center [191, 159] width 163 height 119
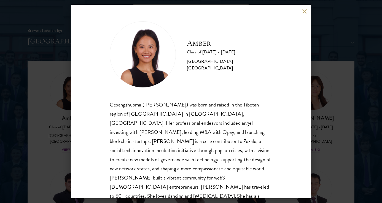
click at [235, 149] on div "Gesangzhuoma ([PERSON_NAME]) was born and raised in the Tibetan region of [GEOG…" at bounding box center [191, 159] width 163 height 119
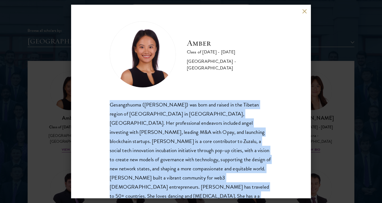
click at [222, 148] on div "Gesangzhuoma ([PERSON_NAME]) was born and raised in the Tibetan region of [GEOG…" at bounding box center [191, 159] width 163 height 119
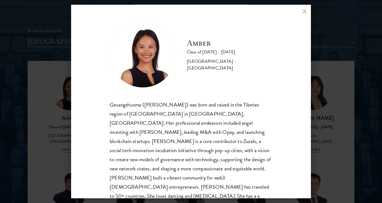
click at [226, 121] on div "Gesangzhuoma ([PERSON_NAME]) was born and raised in the Tibetan region of [GEOG…" at bounding box center [191, 159] width 163 height 119
click at [179, 145] on div "Gesangzhuoma ([PERSON_NAME]) was born and raised in the Tibetan region of [GEOG…" at bounding box center [191, 159] width 163 height 119
click at [145, 134] on div "Gesangzhuoma ([PERSON_NAME]) was born and raised in the Tibetan region of [GEOG…" at bounding box center [191, 159] width 163 height 119
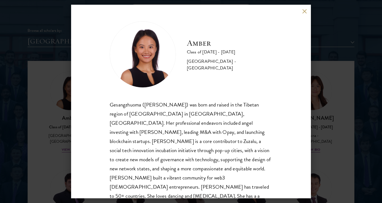
click at [166, 134] on div "Gesangzhuoma ([PERSON_NAME]) was born and raised in the Tibetan region of [GEOG…" at bounding box center [191, 159] width 163 height 119
click at [170, 171] on div "Gesangzhuoma ([PERSON_NAME]) was born and raised in the Tibetan region of [GEOG…" at bounding box center [191, 159] width 163 height 119
click at [214, 132] on div "Gesangzhuoma ([PERSON_NAME]) was born and raised in the Tibetan region of [GEOG…" at bounding box center [191, 159] width 163 height 119
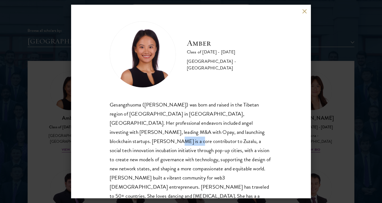
click at [214, 132] on div "Gesangzhuoma ([PERSON_NAME]) was born and raised in the Tibetan region of [GEOG…" at bounding box center [191, 159] width 163 height 119
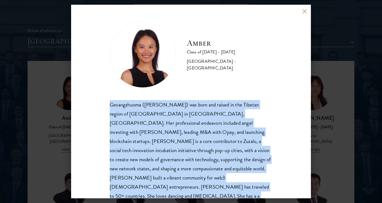
click at [215, 153] on div "Gesangzhuoma ([PERSON_NAME]) was born and raised in the Tibetan region of [GEOG…" at bounding box center [191, 159] width 163 height 119
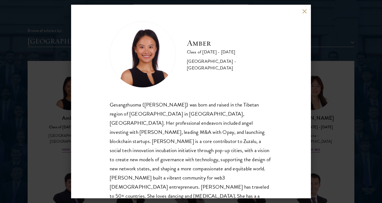
click at [215, 153] on div "Gesangzhuoma ([PERSON_NAME]) was born and raised in the Tibetan region of [GEOG…" at bounding box center [191, 159] width 163 height 119
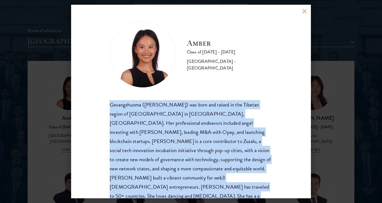
click at [215, 153] on div "Gesangzhuoma ([PERSON_NAME]) was born and raised in the Tibetan region of [GEOG…" at bounding box center [191, 159] width 163 height 119
click at [176, 152] on div "Gesangzhuoma ([PERSON_NAME]) was born and raised in the Tibetan region of [GEOG…" at bounding box center [191, 159] width 163 height 119
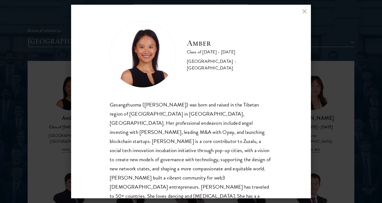
click at [183, 135] on div "Gesangzhuoma ([PERSON_NAME]) was born and raised in the Tibetan region of [GEOG…" at bounding box center [191, 159] width 163 height 119
click at [180, 141] on div "Gesangzhuoma ([PERSON_NAME]) was born and raised in the Tibetan region of [GEOG…" at bounding box center [191, 159] width 163 height 119
click at [201, 141] on div "Gesangzhuoma ([PERSON_NAME]) was born and raised in the Tibetan region of [GEOG…" at bounding box center [191, 159] width 163 height 119
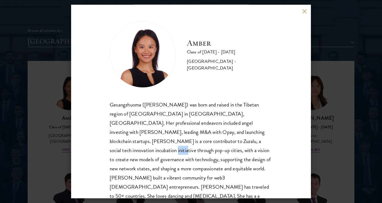
click at [201, 141] on div "Gesangzhuoma ([PERSON_NAME]) was born and raised in the Tibetan region of [GEOG…" at bounding box center [191, 159] width 163 height 119
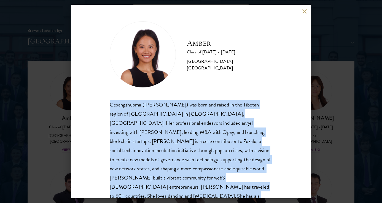
click at [200, 164] on div "Gesangzhuoma ([PERSON_NAME]) was born and raised in the Tibetan region of [GEOG…" at bounding box center [191, 159] width 163 height 119
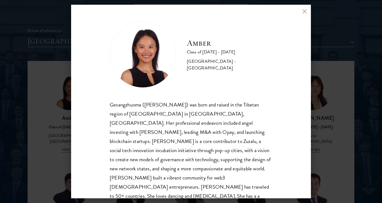
click at [148, 150] on div "Gesangzhuoma ([PERSON_NAME]) was born and raised in the Tibetan region of [GEOG…" at bounding box center [191, 159] width 163 height 119
click at [175, 151] on div "Gesangzhuoma ([PERSON_NAME]) was born and raised in the Tibetan region of [GEOG…" at bounding box center [191, 159] width 163 height 119
click at [189, 134] on div "Gesangzhuoma ([PERSON_NAME]) was born and raised in the Tibetan region of [GEOG…" at bounding box center [191, 159] width 163 height 119
click at [208, 172] on div "Gesangzhuoma ([PERSON_NAME]) was born and raised in the Tibetan region of [GEOG…" at bounding box center [191, 159] width 163 height 119
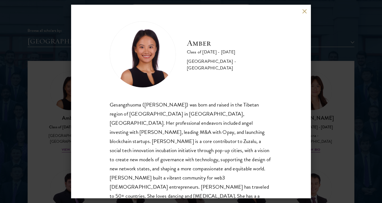
click at [208, 172] on div "Gesangzhuoma ([PERSON_NAME]) was born and raised in the Tibetan region of [GEOG…" at bounding box center [191, 159] width 163 height 119
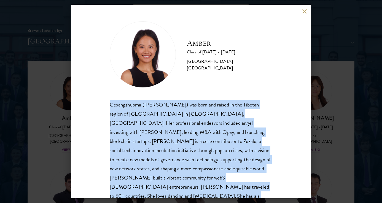
click at [223, 171] on div "Gesangzhuoma ([PERSON_NAME]) was born and raised in the Tibetan region of [GEOG…" at bounding box center [191, 159] width 163 height 119
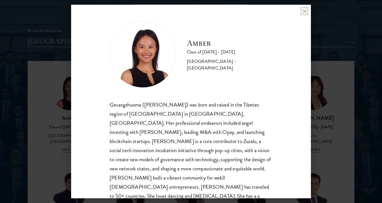
click at [304, 13] on button at bounding box center [304, 11] width 5 height 5
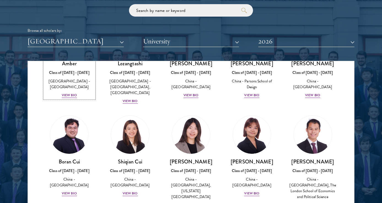
scroll to position [64, 0]
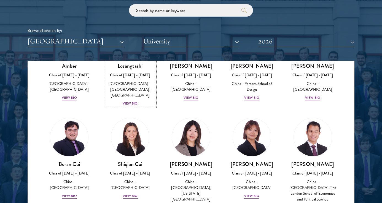
click at [130, 80] on div "Lozangtashi Class of [DATE] - [DATE] [GEOGRAPHIC_DATA] - [GEOGRAPHIC_DATA], [GE…" at bounding box center [130, 84] width 50 height 44
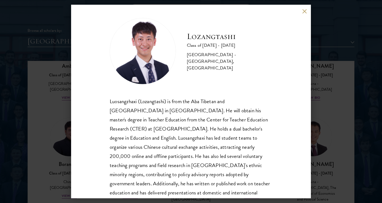
scroll to position [4, 0]
click at [164, 108] on div "Luosangzhaxi (Lozangtashi) is from the Aba Tibetan and [GEOGRAPHIC_DATA] in [GE…" at bounding box center [191, 155] width 163 height 119
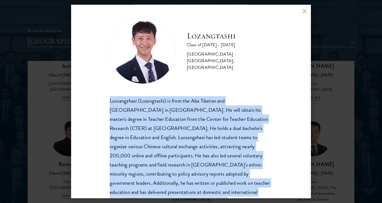
click at [166, 128] on div "Luosangzhaxi (Lozangtashi) is from the Aba Tibetan and [GEOGRAPHIC_DATA] in [GE…" at bounding box center [191, 155] width 163 height 119
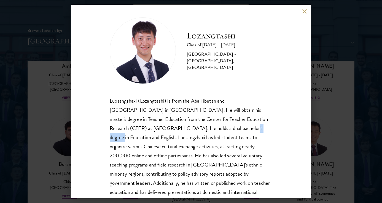
click at [166, 128] on div "Luosangzhaxi (Lozangtashi) is from the Aba Tibetan and [GEOGRAPHIC_DATA] in [GE…" at bounding box center [191, 155] width 163 height 119
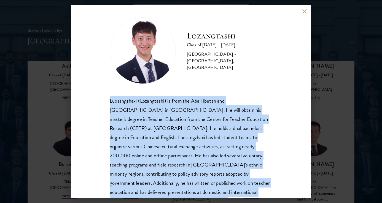
click at [166, 128] on div "Luosangzhaxi (Lozangtashi) is from the Aba Tibetan and [GEOGRAPHIC_DATA] in [GE…" at bounding box center [191, 155] width 163 height 119
click at [177, 126] on div "Luosangzhaxi (Lozangtashi) is from the Aba Tibetan and [GEOGRAPHIC_DATA] in [GE…" at bounding box center [191, 155] width 163 height 119
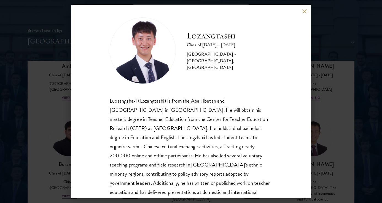
click at [177, 126] on div "Luosangzhaxi (Lozangtashi) is from the Aba Tibetan and [GEOGRAPHIC_DATA] in [GE…" at bounding box center [191, 155] width 163 height 119
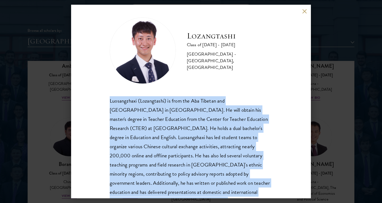
click at [190, 123] on div "Luosangzhaxi (Lozangtashi) is from the Aba Tibetan and [GEOGRAPHIC_DATA] in [GE…" at bounding box center [191, 155] width 163 height 119
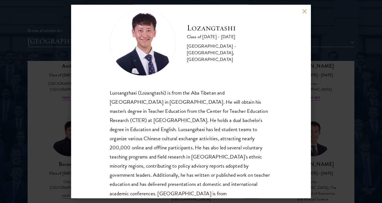
scroll to position [13, 0]
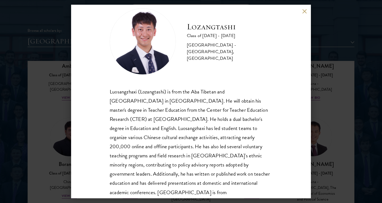
click at [192, 127] on div "Luosangzhaxi (Lozangtashi) is from the Aba Tibetan and [GEOGRAPHIC_DATA] in [GE…" at bounding box center [191, 146] width 163 height 119
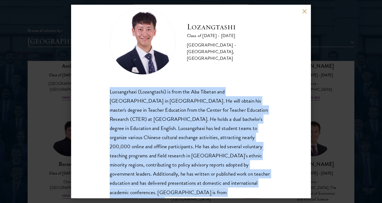
click at [192, 139] on div "Luosangzhaxi (Lozangtashi) is from the Aba Tibetan and [GEOGRAPHIC_DATA] in [GE…" at bounding box center [191, 146] width 163 height 119
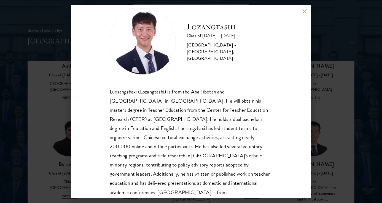
click at [192, 139] on div "Luosangzhaxi (Lozangtashi) is from the Aba Tibetan and [GEOGRAPHIC_DATA] in [GE…" at bounding box center [191, 146] width 163 height 119
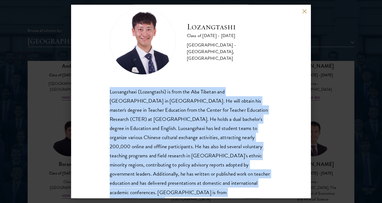
click at [194, 139] on div "Luosangzhaxi (Lozangtashi) is from the Aba Tibetan and [GEOGRAPHIC_DATA] in [GE…" at bounding box center [191, 146] width 163 height 119
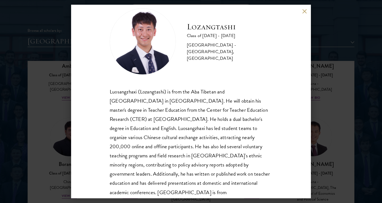
click at [194, 139] on div "Luosangzhaxi (Lozangtashi) is from the Aba Tibetan and [GEOGRAPHIC_DATA] in [GE…" at bounding box center [191, 146] width 163 height 119
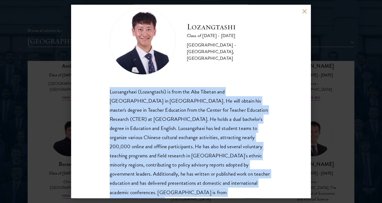
click at [194, 157] on div "Luosangzhaxi (Lozangtashi) is from the Aba Tibetan and [GEOGRAPHIC_DATA] in [GE…" at bounding box center [191, 146] width 163 height 119
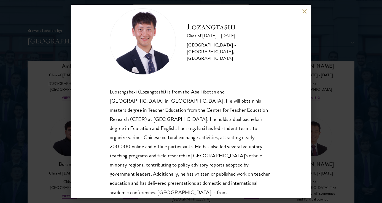
click at [334, 113] on div "Lozangtashi Class of [DATE] - [DATE] [GEOGRAPHIC_DATA] - [GEOGRAPHIC_DATA], [GE…" at bounding box center [191, 101] width 382 height 203
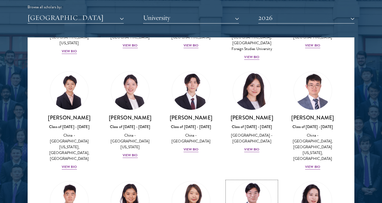
scroll to position [402, 0]
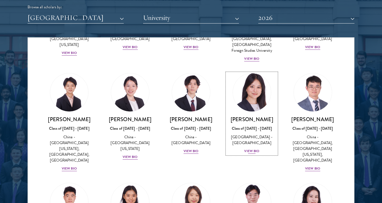
click at [252, 134] on div "[GEOGRAPHIC_DATA] - [GEOGRAPHIC_DATA]" at bounding box center [252, 140] width 50 height 12
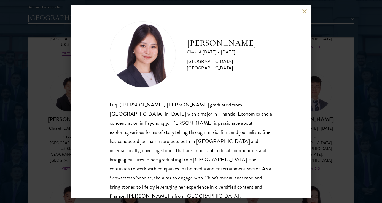
click at [305, 11] on button at bounding box center [304, 11] width 5 height 5
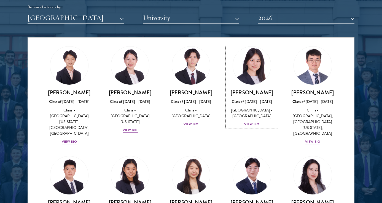
scroll to position [437, 0]
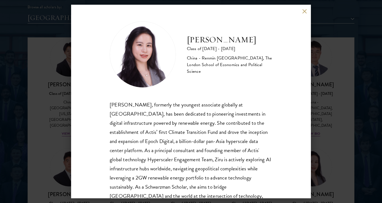
click at [236, 129] on div "[PERSON_NAME], formerly the youngest associate globally at [GEOGRAPHIC_DATA], h…" at bounding box center [191, 155] width 163 height 110
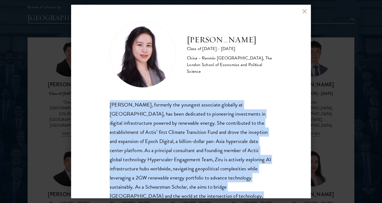
click at [222, 129] on div "[PERSON_NAME], formerly the youngest associate globally at [GEOGRAPHIC_DATA], h…" at bounding box center [191, 155] width 163 height 110
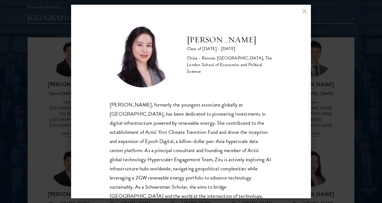
click at [222, 129] on div "[PERSON_NAME], formerly the youngest associate globally at [GEOGRAPHIC_DATA], h…" at bounding box center [191, 155] width 163 height 110
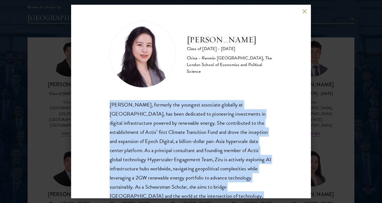
click at [221, 104] on div "[PERSON_NAME], formerly the youngest associate globally at [GEOGRAPHIC_DATA], h…" at bounding box center [191, 155] width 163 height 110
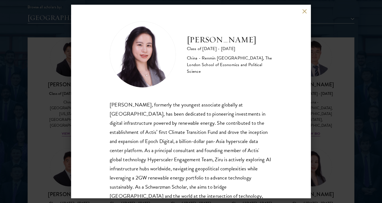
click at [221, 104] on div "[PERSON_NAME], formerly the youngest associate globally at [GEOGRAPHIC_DATA], h…" at bounding box center [191, 155] width 163 height 110
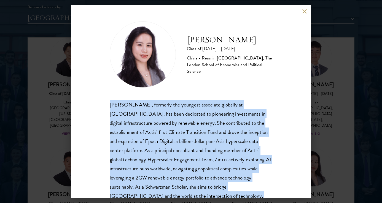
click at [211, 105] on div "[PERSON_NAME], formerly the youngest associate globally at [GEOGRAPHIC_DATA], h…" at bounding box center [191, 155] width 163 height 110
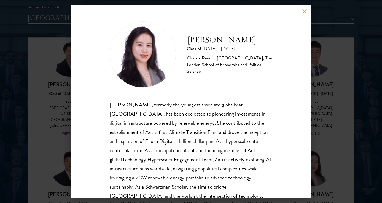
click at [211, 105] on div "[PERSON_NAME], formerly the youngest associate globally at [GEOGRAPHIC_DATA], h…" at bounding box center [191, 155] width 163 height 110
click at [211, 135] on div "[PERSON_NAME], formerly the youngest associate globally at [GEOGRAPHIC_DATA], h…" at bounding box center [191, 155] width 163 height 110
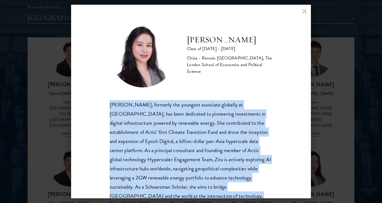
click at [211, 135] on div "[PERSON_NAME], formerly the youngest associate globally at [GEOGRAPHIC_DATA], h…" at bounding box center [191, 155] width 163 height 110
click at [178, 118] on div "[PERSON_NAME], formerly the youngest associate globally at [GEOGRAPHIC_DATA], h…" at bounding box center [191, 155] width 163 height 110
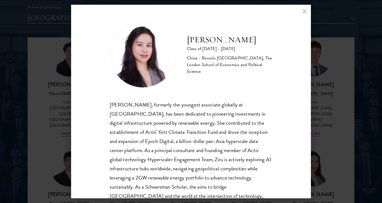
click at [178, 118] on div "[PERSON_NAME], formerly the youngest associate globally at [GEOGRAPHIC_DATA], h…" at bounding box center [191, 155] width 163 height 110
click at [198, 116] on div "[PERSON_NAME], formerly the youngest associate globally at [GEOGRAPHIC_DATA], h…" at bounding box center [191, 155] width 163 height 110
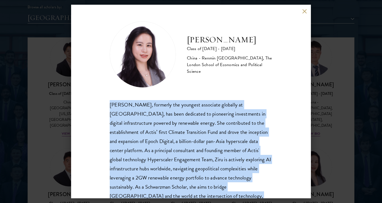
click at [194, 122] on div "[PERSON_NAME], formerly the youngest associate globally at [GEOGRAPHIC_DATA], h…" at bounding box center [191, 155] width 163 height 110
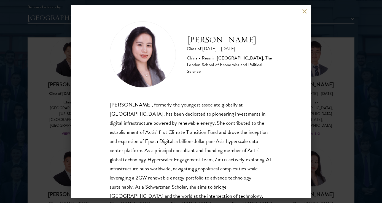
click at [194, 122] on div "[PERSON_NAME], formerly the youngest associate globally at [GEOGRAPHIC_DATA], h…" at bounding box center [191, 155] width 163 height 110
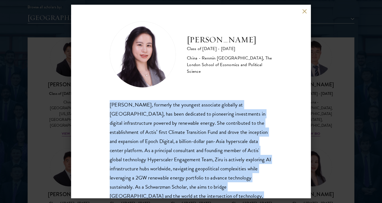
click at [191, 137] on div "[PERSON_NAME], formerly the youngest associate globally at [GEOGRAPHIC_DATA], h…" at bounding box center [191, 155] width 163 height 110
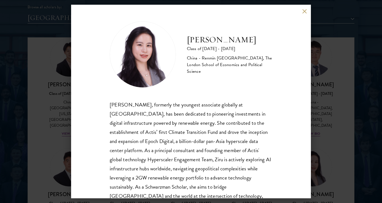
click at [191, 124] on div "[PERSON_NAME], formerly the youngest associate globally at [GEOGRAPHIC_DATA], h…" at bounding box center [191, 155] width 163 height 110
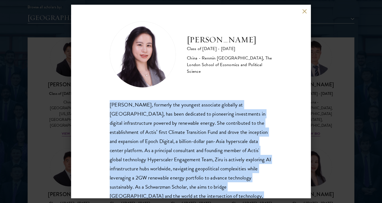
click at [190, 138] on div "[PERSON_NAME], formerly the youngest associate globally at [GEOGRAPHIC_DATA], h…" at bounding box center [191, 155] width 163 height 110
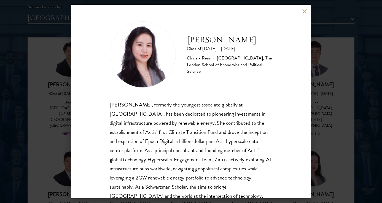
click at [189, 143] on div "[PERSON_NAME], formerly the youngest associate globally at [GEOGRAPHIC_DATA], h…" at bounding box center [191, 155] width 163 height 110
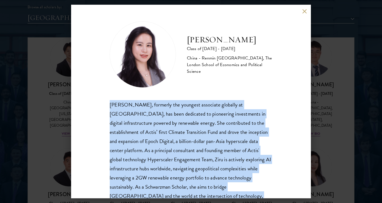
click at [147, 141] on div "[PERSON_NAME], formerly the youngest associate globally at [GEOGRAPHIC_DATA], h…" at bounding box center [191, 155] width 163 height 110
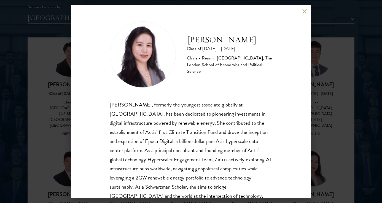
click at [156, 128] on div "[PERSON_NAME], formerly the youngest associate globally at [GEOGRAPHIC_DATA], h…" at bounding box center [191, 155] width 163 height 110
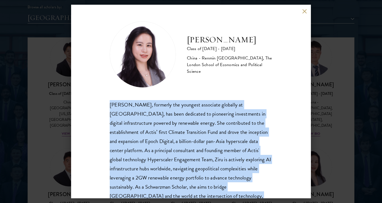
click at [157, 140] on div "[PERSON_NAME], formerly the youngest associate globally at [GEOGRAPHIC_DATA], h…" at bounding box center [191, 155] width 163 height 110
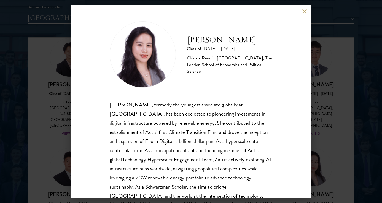
click at [157, 140] on div "[PERSON_NAME], formerly the youngest associate globally at [GEOGRAPHIC_DATA], h…" at bounding box center [191, 155] width 163 height 110
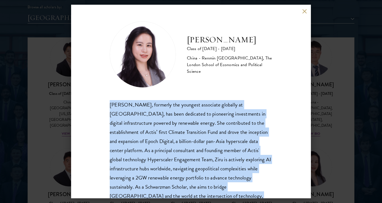
click at [167, 140] on div "[PERSON_NAME], formerly the youngest associate globally at [GEOGRAPHIC_DATA], h…" at bounding box center [191, 155] width 163 height 110
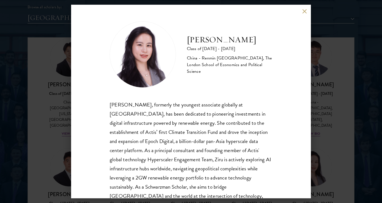
click at [167, 140] on div "[PERSON_NAME], formerly the youngest associate globally at [GEOGRAPHIC_DATA], h…" at bounding box center [191, 155] width 163 height 110
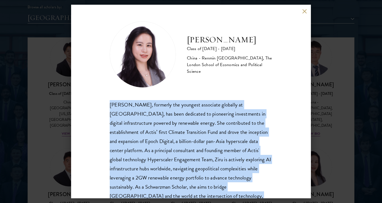
click at [172, 139] on div "[PERSON_NAME], formerly the youngest associate globally at [GEOGRAPHIC_DATA], h…" at bounding box center [191, 155] width 163 height 110
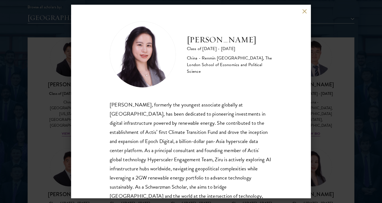
click at [175, 135] on div "[PERSON_NAME], formerly the youngest associate globally at [GEOGRAPHIC_DATA], h…" at bounding box center [191, 155] width 163 height 110
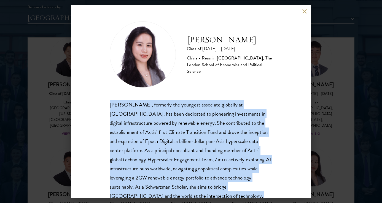
click at [178, 135] on div "[PERSON_NAME], formerly the youngest associate globally at [GEOGRAPHIC_DATA], h…" at bounding box center [191, 155] width 163 height 110
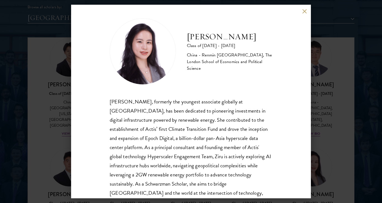
scroll to position [19, 0]
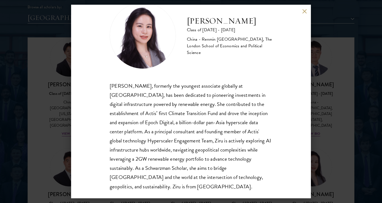
click at [305, 14] on div "[PERSON_NAME] Class of [DATE] - [DATE] [GEOGRAPHIC_DATA] - Renmin [GEOGRAPHIC_D…" at bounding box center [191, 101] width 240 height 193
click at [305, 6] on div "[PERSON_NAME] Class of [DATE] - [DATE] [GEOGRAPHIC_DATA] - Renmin [GEOGRAPHIC_D…" at bounding box center [191, 101] width 240 height 193
click at [307, 10] on div "[PERSON_NAME] Class of [DATE] - [DATE] [GEOGRAPHIC_DATA] - Renmin [GEOGRAPHIC_D…" at bounding box center [191, 101] width 240 height 193
click at [305, 10] on button at bounding box center [304, 11] width 5 height 5
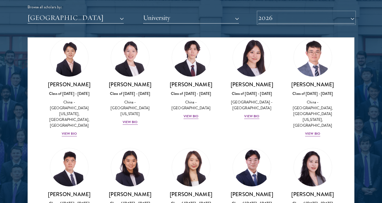
click at [304, 14] on button "2026" at bounding box center [307, 17] width 96 height 11
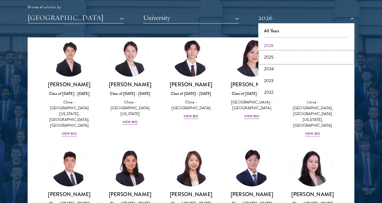
click at [272, 60] on button "2025" at bounding box center [306, 57] width 93 height 12
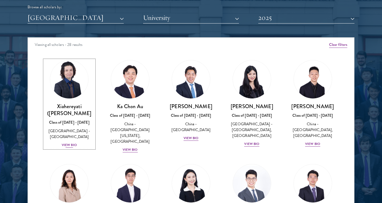
click at [65, 142] on div "View Bio" at bounding box center [69, 144] width 15 height 5
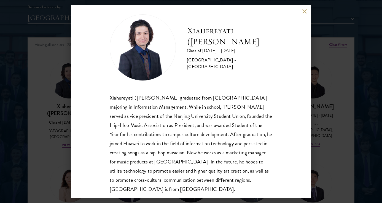
scroll to position [10, 0]
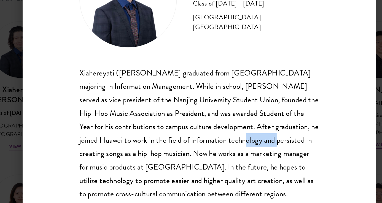
click at [179, 154] on p "Xiahereyati ([PERSON_NAME] graduated from [GEOGRAPHIC_DATA] majoring in Informa…" at bounding box center [191, 140] width 163 height 100
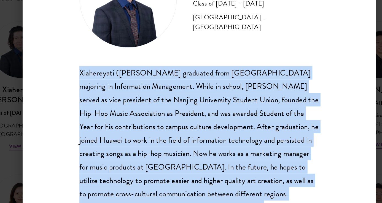
click at [179, 154] on p "Xiahereyati ([PERSON_NAME] graduated from [GEOGRAPHIC_DATA] majoring in Informa…" at bounding box center [191, 140] width 163 height 100
click at [190, 152] on p "Xiahereyati ([PERSON_NAME] graduated from [GEOGRAPHIC_DATA] majoring in Informa…" at bounding box center [191, 140] width 163 height 100
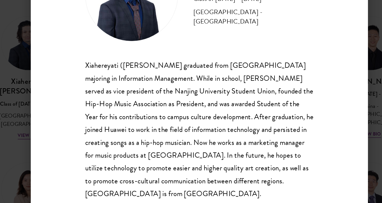
click at [162, 159] on p "Xiahereyati ([PERSON_NAME] graduated from [GEOGRAPHIC_DATA] majoring in Informa…" at bounding box center [191, 140] width 163 height 100
click at [212, 164] on p "Xiahereyati ([PERSON_NAME] graduated from [GEOGRAPHIC_DATA] majoring in Informa…" at bounding box center [191, 140] width 163 height 100
click at [215, 160] on p "Xiahereyati ([PERSON_NAME] graduated from [GEOGRAPHIC_DATA] majoring in Informa…" at bounding box center [191, 140] width 163 height 100
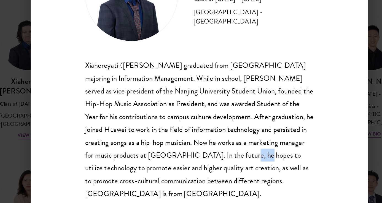
click at [229, 160] on p "Xiahereyati ([PERSON_NAME] graduated from [GEOGRAPHIC_DATA] majoring in Informa…" at bounding box center [191, 140] width 163 height 100
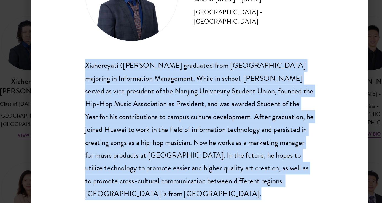
click at [204, 162] on p "Xiahereyati ([PERSON_NAME] graduated from [GEOGRAPHIC_DATA] majoring in Informa…" at bounding box center [191, 140] width 163 height 100
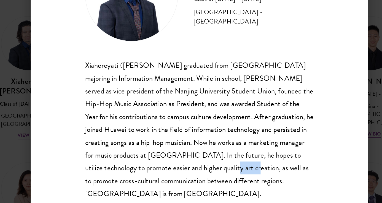
click at [216, 166] on p "Xiahereyati ([PERSON_NAME] graduated from [GEOGRAPHIC_DATA] majoring in Informa…" at bounding box center [191, 140] width 163 height 100
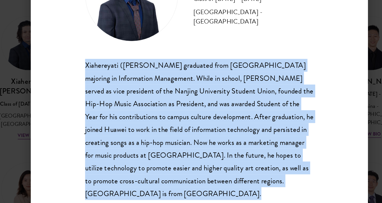
click at [206, 167] on p "Xiahereyati ([PERSON_NAME] graduated from [GEOGRAPHIC_DATA] majoring in Informa…" at bounding box center [191, 140] width 163 height 100
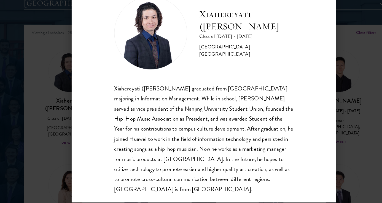
click at [329, 47] on div "Xiahereyati ([PERSON_NAME]) Ainiwaner Class of [DATE] - [DATE] [GEOGRAPHIC_DATA…" at bounding box center [191, 101] width 382 height 203
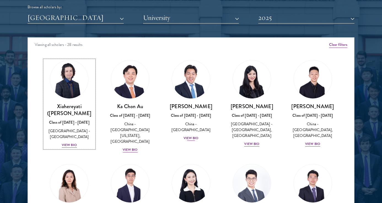
scroll to position [1, 0]
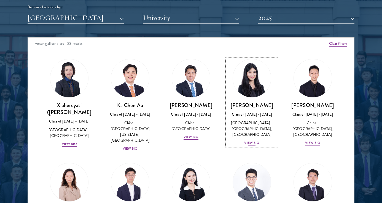
click at [252, 110] on div "[PERSON_NAME] Class of [DATE] - [DATE] [GEOGRAPHIC_DATA] - [GEOGRAPHIC_DATA], […" at bounding box center [252, 124] width 50 height 44
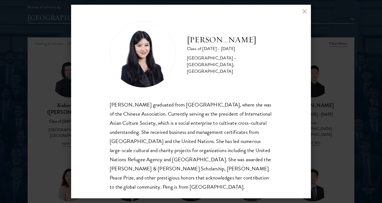
click at [186, 121] on div "[PERSON_NAME] graduated from [GEOGRAPHIC_DATA], where she was of the Chinese As…" at bounding box center [191, 145] width 163 height 91
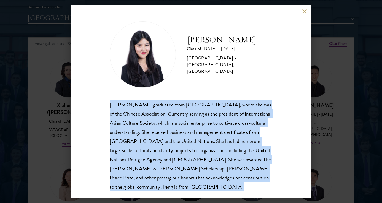
click at [177, 145] on div "[PERSON_NAME] graduated from [GEOGRAPHIC_DATA], where she was of the Chinese As…" at bounding box center [191, 145] width 163 height 91
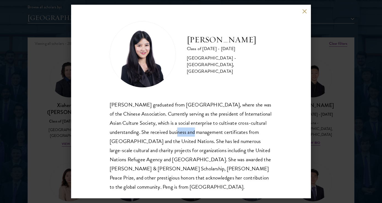
click at [202, 132] on div "[PERSON_NAME] graduated from [GEOGRAPHIC_DATA], where she was of the Chinese As…" at bounding box center [191, 145] width 163 height 91
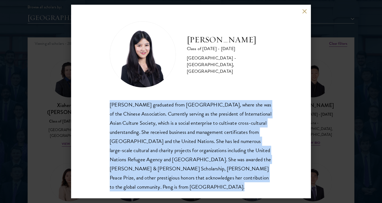
click at [202, 146] on div "[PERSON_NAME] graduated from [GEOGRAPHIC_DATA], where she was of the Chinese As…" at bounding box center [191, 145] width 163 height 91
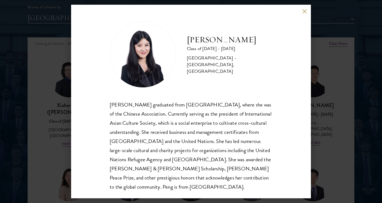
click at [202, 146] on div "[PERSON_NAME] graduated from [GEOGRAPHIC_DATA], where she was of the Chinese As…" at bounding box center [191, 145] width 163 height 91
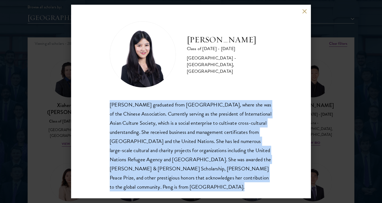
click at [202, 154] on div "[PERSON_NAME] graduated from [GEOGRAPHIC_DATA], where she was of the Chinese As…" at bounding box center [191, 145] width 163 height 91
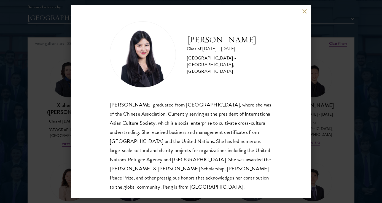
scroll to position [689, 0]
click at [342, 92] on div "[PERSON_NAME] Class of [DATE] - [DATE] [GEOGRAPHIC_DATA] - [GEOGRAPHIC_DATA], […" at bounding box center [191, 101] width 382 height 203
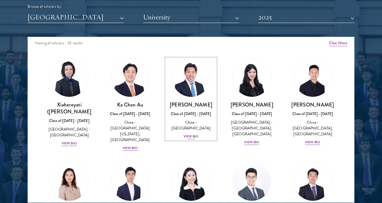
click at [183, 97] on link "[PERSON_NAME] Class of [DATE] - [DATE] [GEOGRAPHIC_DATA] - [GEOGRAPHIC_DATA] Vi…" at bounding box center [191, 98] width 50 height 81
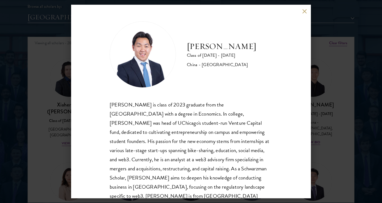
click at [191, 132] on div "[PERSON_NAME] is class of 2023 graduate from the [GEOGRAPHIC_DATA] with a degre…" at bounding box center [191, 155] width 163 height 110
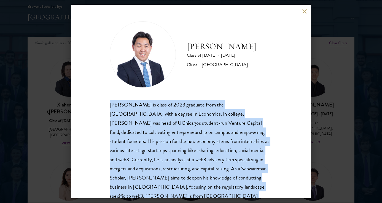
click at [214, 129] on div "[PERSON_NAME] is class of 2023 graduate from the [GEOGRAPHIC_DATA] with a degre…" at bounding box center [191, 155] width 163 height 110
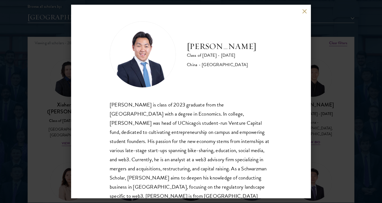
click at [214, 129] on div "[PERSON_NAME] is class of 2023 graduate from the [GEOGRAPHIC_DATA] with a degre…" at bounding box center [191, 155] width 163 height 110
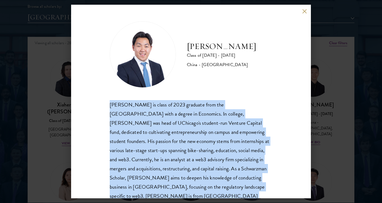
click at [203, 160] on div "[PERSON_NAME] is class of 2023 graduate from the [GEOGRAPHIC_DATA] with a degre…" at bounding box center [191, 155] width 163 height 110
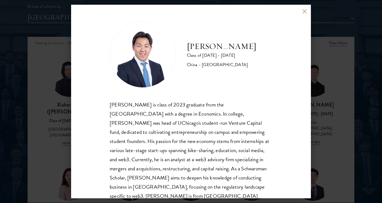
click at [343, 159] on div "[PERSON_NAME] Class of [DATE] - [DATE] [GEOGRAPHIC_DATA] - [GEOGRAPHIC_DATA] [P…" at bounding box center [191, 101] width 382 height 203
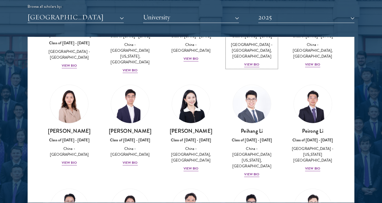
scroll to position [79, 0]
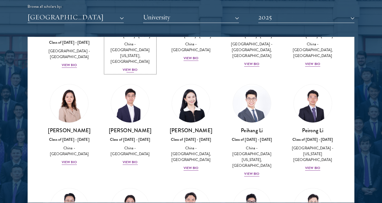
click at [127, 52] on div "China - [GEOGRAPHIC_DATA][US_STATE], [GEOGRAPHIC_DATA]" at bounding box center [130, 52] width 50 height 23
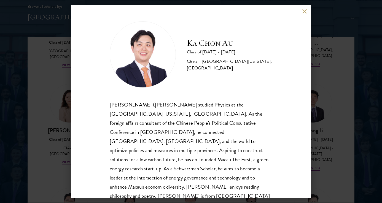
click at [103, 117] on div "[PERSON_NAME] Au Class of [DATE] - [DATE] [GEOGRAPHIC_DATA] - [GEOGRAPHIC_DATA]…" at bounding box center [191, 101] width 240 height 193
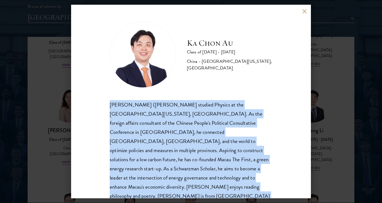
click at [103, 117] on div "[PERSON_NAME] Au Class of [DATE] - [DATE] [GEOGRAPHIC_DATA] - [GEOGRAPHIC_DATA]…" at bounding box center [191, 101] width 240 height 193
click at [129, 121] on div "[PERSON_NAME] ([PERSON_NAME] studied Physics at the [GEOGRAPHIC_DATA][US_STATE]…" at bounding box center [191, 155] width 163 height 110
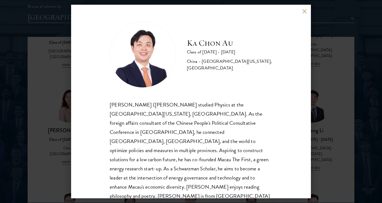
click at [129, 121] on div "[PERSON_NAME] ([PERSON_NAME] studied Physics at the [GEOGRAPHIC_DATA][US_STATE]…" at bounding box center [191, 155] width 163 height 110
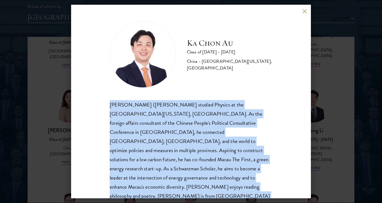
click at [127, 125] on div "[PERSON_NAME] ([PERSON_NAME] studied Physics at the [GEOGRAPHIC_DATA][US_STATE]…" at bounding box center [191, 155] width 163 height 110
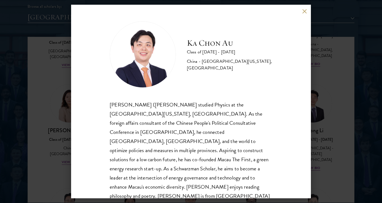
scroll to position [690, 0]
click at [127, 125] on div "[PERSON_NAME] ([PERSON_NAME] studied Physics at the [GEOGRAPHIC_DATA][US_STATE]…" at bounding box center [191, 155] width 163 height 110
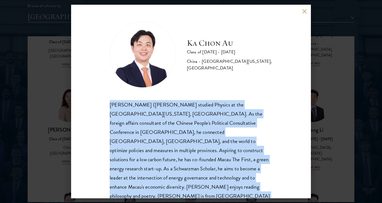
click at [147, 133] on div "[PERSON_NAME] ([PERSON_NAME] studied Physics at the [GEOGRAPHIC_DATA][US_STATE]…" at bounding box center [191, 155] width 163 height 110
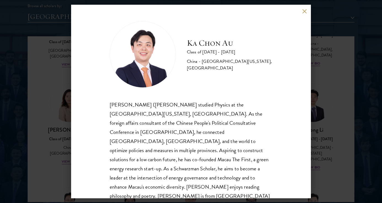
click at [144, 137] on div "[PERSON_NAME] ([PERSON_NAME] studied Physics at the [GEOGRAPHIC_DATA][US_STATE]…" at bounding box center [191, 155] width 163 height 110
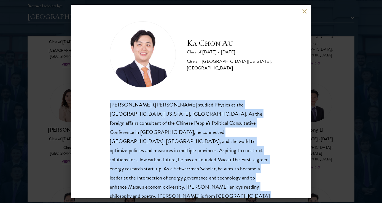
click at [143, 150] on div "[PERSON_NAME] ([PERSON_NAME] studied Physics at the [GEOGRAPHIC_DATA][US_STATE]…" at bounding box center [191, 155] width 163 height 110
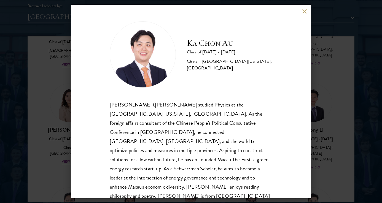
click at [202, 125] on div "[PERSON_NAME] ([PERSON_NAME] studied Physics at the [GEOGRAPHIC_DATA][US_STATE]…" at bounding box center [191, 155] width 163 height 110
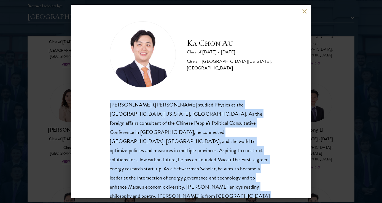
click at [196, 148] on div "[PERSON_NAME] ([PERSON_NAME] studied Physics at the [GEOGRAPHIC_DATA][US_STATE]…" at bounding box center [191, 155] width 163 height 110
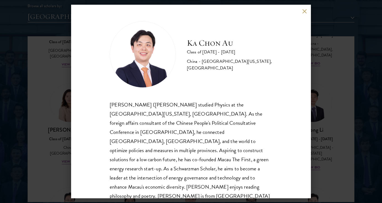
click at [196, 148] on div "[PERSON_NAME] ([PERSON_NAME] studied Physics at the [GEOGRAPHIC_DATA][US_STATE]…" at bounding box center [191, 155] width 163 height 110
click at [208, 148] on div "[PERSON_NAME] ([PERSON_NAME] studied Physics at the [GEOGRAPHIC_DATA][US_STATE]…" at bounding box center [191, 155] width 163 height 110
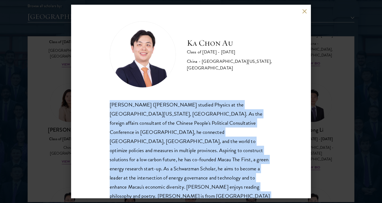
click at [202, 165] on div "[PERSON_NAME] ([PERSON_NAME] studied Physics at the [GEOGRAPHIC_DATA][US_STATE]…" at bounding box center [191, 155] width 163 height 110
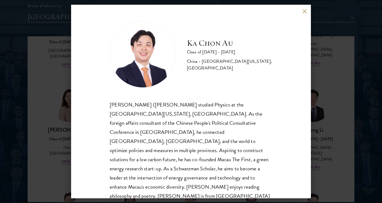
click at [333, 117] on div "[PERSON_NAME] Au Class of [DATE] - [DATE] [GEOGRAPHIC_DATA] - [GEOGRAPHIC_DATA]…" at bounding box center [191, 101] width 382 height 203
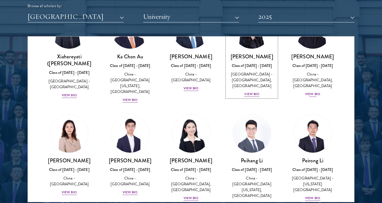
scroll to position [50, 0]
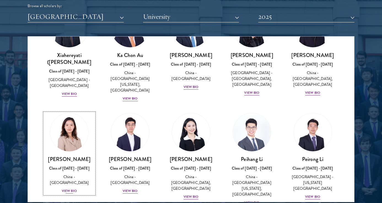
click at [69, 130] on img at bounding box center [69, 132] width 42 height 42
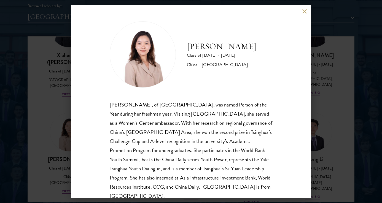
click at [112, 133] on div "[PERSON_NAME], of [GEOGRAPHIC_DATA], was named Person of the Year during her fr…" at bounding box center [191, 150] width 163 height 100
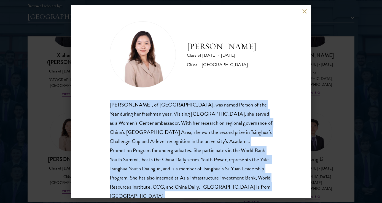
click at [129, 137] on div "[PERSON_NAME], of [GEOGRAPHIC_DATA], was named Person of the Year during her fr…" at bounding box center [191, 150] width 163 height 100
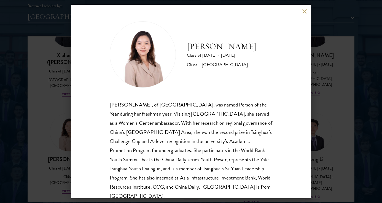
click at [129, 137] on div "[PERSON_NAME], of [GEOGRAPHIC_DATA], was named Person of the Year during her fr…" at bounding box center [191, 150] width 163 height 100
click at [155, 140] on div "[PERSON_NAME], of [GEOGRAPHIC_DATA], was named Person of the Year during her fr…" at bounding box center [191, 150] width 163 height 100
click at [317, 136] on div "[PERSON_NAME] Class of [DATE] - [DATE] [GEOGRAPHIC_DATA] - [GEOGRAPHIC_DATA] [P…" at bounding box center [191, 101] width 382 height 203
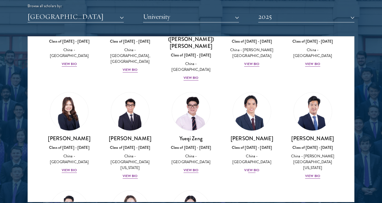
scroll to position [439, 0]
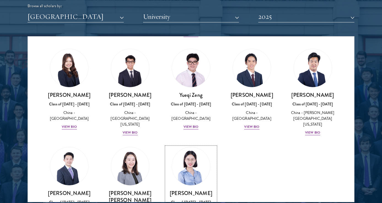
click at [201, 145] on img at bounding box center [191, 166] width 42 height 42
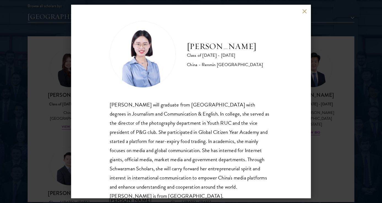
click at [327, 112] on div "[PERSON_NAME] Class of [DATE] - [DATE] [GEOGRAPHIC_DATA] - Renmin [GEOGRAPHIC_D…" at bounding box center [191, 101] width 382 height 203
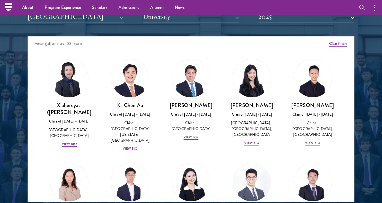
scroll to position [688, 0]
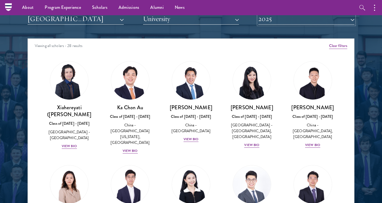
click at [302, 23] on button "2025" at bounding box center [307, 18] width 96 height 11
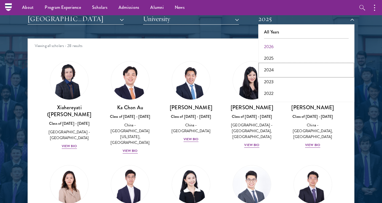
click at [274, 66] on button "2024" at bounding box center [306, 70] width 93 height 12
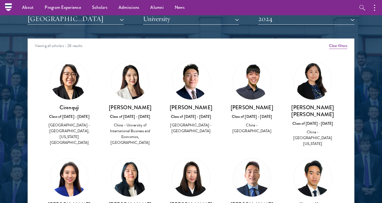
click at [73, 98] on img at bounding box center [69, 80] width 38 height 38
click at [71, 86] on img at bounding box center [69, 80] width 38 height 38
click at [71, 109] on h3 "Cirenquji" at bounding box center [69, 107] width 50 height 7
click at [68, 120] on div "Cirenquji Class of [DATE] - [DATE] [GEOGRAPHIC_DATA] - [GEOGRAPHIC_DATA], [US_S…" at bounding box center [69, 125] width 50 height 42
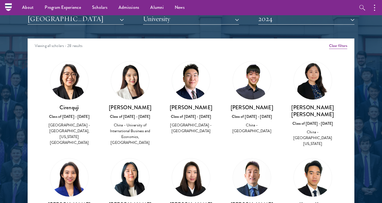
click at [68, 90] on img at bounding box center [69, 80] width 38 height 38
click at [71, 124] on div "[GEOGRAPHIC_DATA] - [GEOGRAPHIC_DATA], [US_STATE][GEOGRAPHIC_DATA]" at bounding box center [69, 133] width 50 height 23
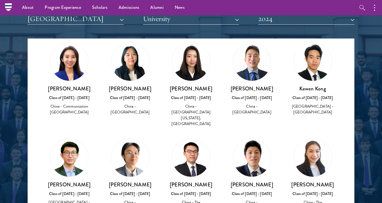
click at [207, 80] on div "[PERSON_NAME] Class of [DATE] - [DATE] [GEOGRAPHIC_DATA] - [GEOGRAPHIC_DATA][US…" at bounding box center [191, 84] width 50 height 85
click at [196, 105] on div "China - [GEOGRAPHIC_DATA][US_STATE], [GEOGRAPHIC_DATA]" at bounding box center [191, 114] width 50 height 23
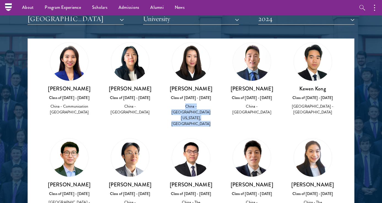
click at [192, 90] on h3 "[PERSON_NAME]" at bounding box center [191, 88] width 50 height 7
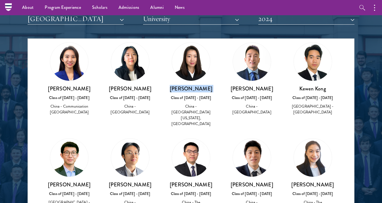
click at [194, 61] on img at bounding box center [191, 61] width 38 height 38
click at [192, 71] on img at bounding box center [191, 61] width 38 height 38
click at [190, 85] on h3 "[PERSON_NAME]" at bounding box center [191, 88] width 50 height 7
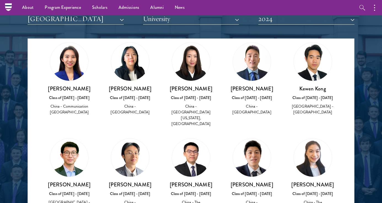
scroll to position [118, 0]
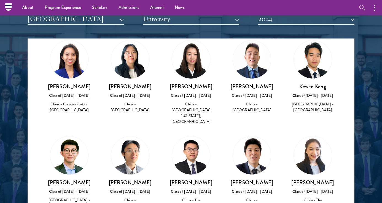
click at [190, 83] on h3 "[PERSON_NAME]" at bounding box center [191, 86] width 50 height 7
click at [190, 89] on div "[PERSON_NAME] Class of [DATE] - [DATE] [GEOGRAPHIC_DATA] - [GEOGRAPHIC_DATA][US…" at bounding box center [191, 104] width 50 height 42
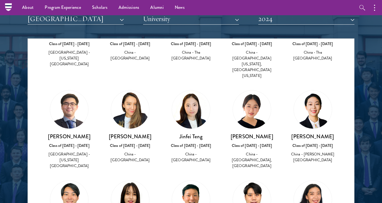
scroll to position [0, 0]
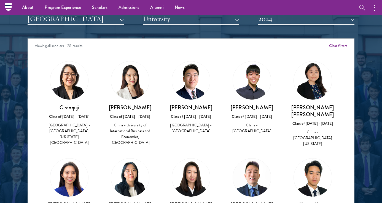
click at [296, 25] on div "Scholar Directory Congratulations and welcome to the Schwarzman Scholars Class …" at bounding box center [191, 63] width 327 height 281
click at [296, 23] on button "2024" at bounding box center [307, 18] width 96 height 11
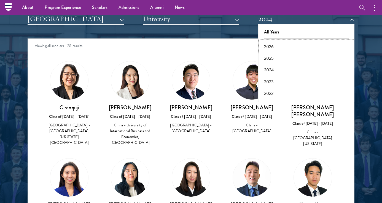
click at [292, 50] on button "2026" at bounding box center [306, 47] width 93 height 12
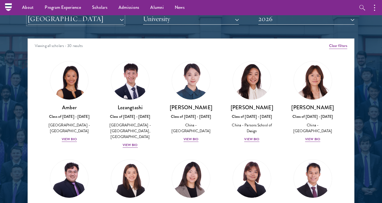
click at [74, 19] on button "[GEOGRAPHIC_DATA]" at bounding box center [76, 18] width 96 height 11
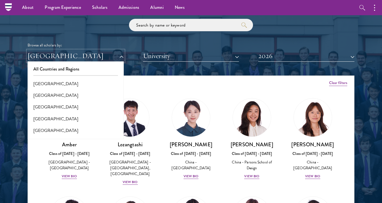
scroll to position [648, 0]
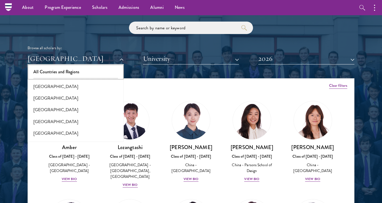
click at [73, 68] on button "All Countries and Regions" at bounding box center [75, 72] width 93 height 12
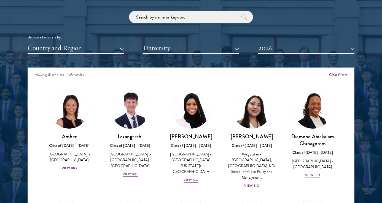
scroll to position [765, 0]
